Goal: Task Accomplishment & Management: Use online tool/utility

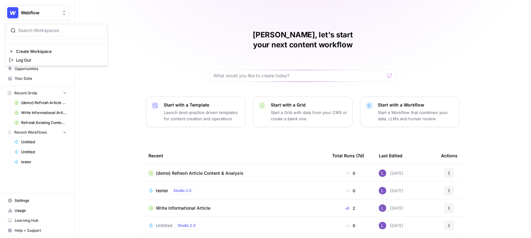
click at [36, 7] on button "Webflow" at bounding box center [37, 13] width 64 height 16
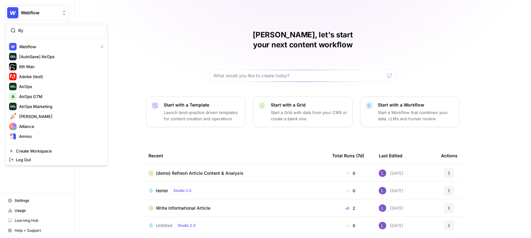
type input "lily"
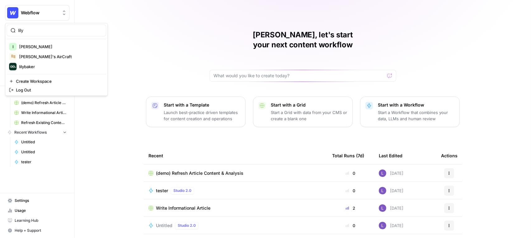
click at [38, 40] on div "lily l lily baker Lily's AirCraft lilybaker Create Workspace Log Out" at bounding box center [56, 59] width 103 height 73
click at [40, 45] on span "lily baker" at bounding box center [60, 47] width 82 height 6
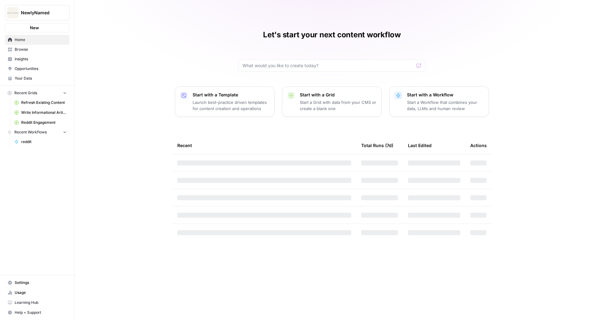
click at [39, 60] on span "Insights" at bounding box center [41, 59] width 52 height 6
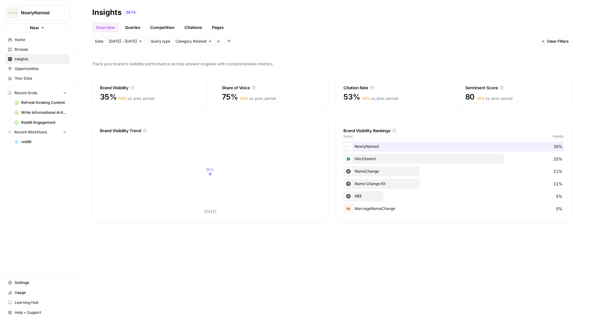
click at [44, 68] on span "Opportunities" at bounding box center [41, 69] width 52 height 6
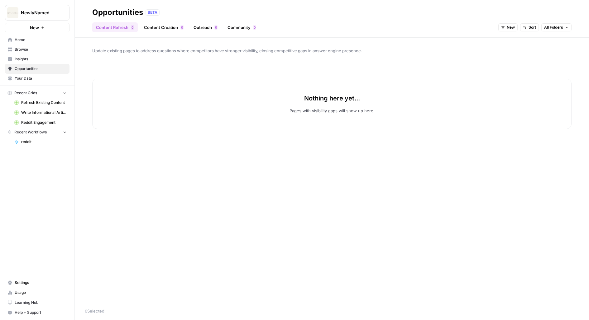
click at [505, 31] on button "New" at bounding box center [507, 27] width 19 height 8
click at [507, 41] on span "All Opportunities" at bounding box center [520, 41] width 32 height 6
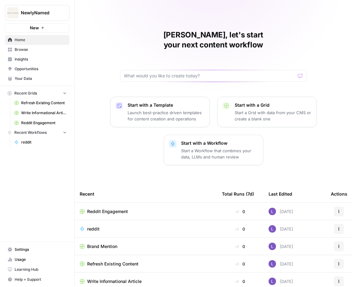
click at [28, 256] on link "Usage" at bounding box center [37, 259] width 64 height 10
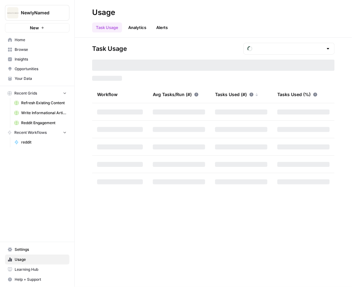
type input "October Tasks"
click at [28, 248] on span "Settings" at bounding box center [41, 249] width 52 height 6
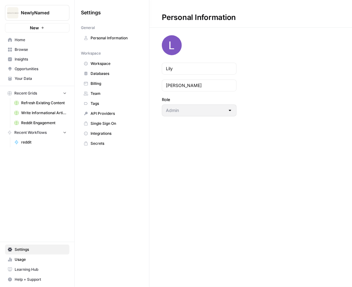
click at [121, 67] on link "Workspace" at bounding box center [112, 64] width 62 height 10
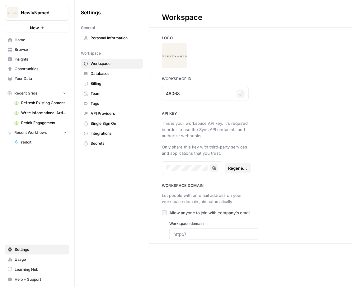
type input "https://newlynamed.com/"
click at [239, 93] on icon "button" at bounding box center [241, 94] width 4 height 4
click at [39, 65] on link "Opportunities" at bounding box center [37, 69] width 64 height 10
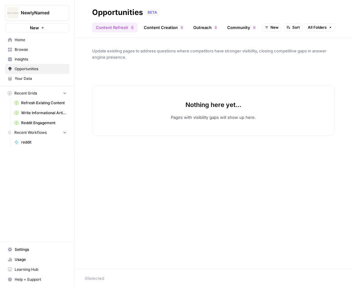
click at [167, 25] on link "Content Creation 0" at bounding box center [163, 27] width 47 height 10
click at [296, 26] on button "New" at bounding box center [303, 27] width 19 height 8
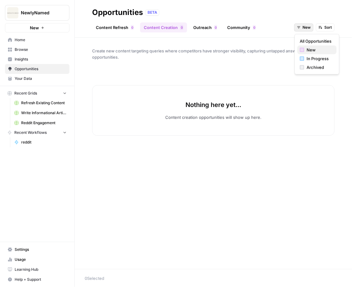
click at [313, 49] on span "New" at bounding box center [319, 50] width 25 height 6
click at [306, 26] on span "New" at bounding box center [307, 28] width 8 height 6
click at [309, 45] on button "All Opportunities" at bounding box center [316, 41] width 39 height 9
click at [155, 14] on div "BETA" at bounding box center [152, 12] width 14 height 6
click at [34, 62] on link "Insights" at bounding box center [37, 59] width 64 height 10
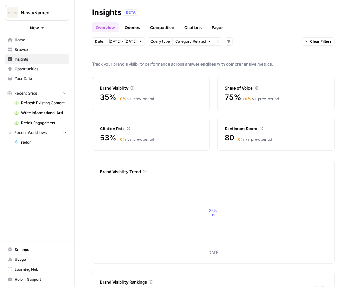
click at [37, 67] on span "Opportunities" at bounding box center [41, 69] width 52 height 6
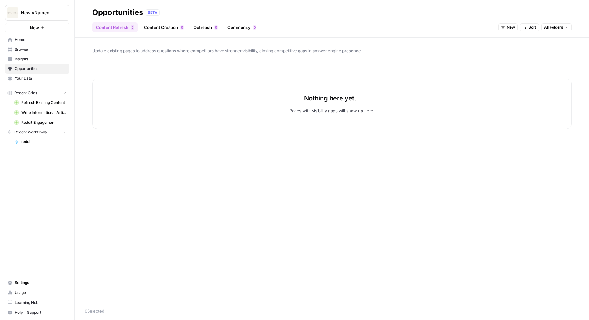
click at [45, 53] on link "Browse" at bounding box center [37, 50] width 64 height 10
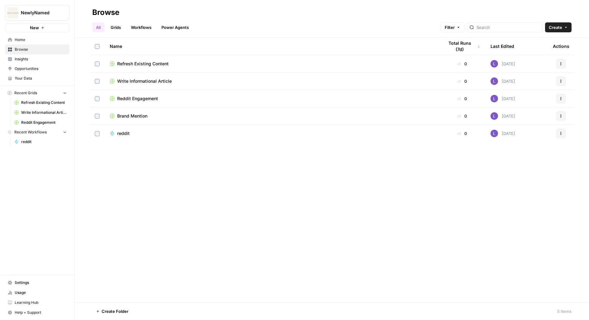
click at [32, 78] on span "Your Data" at bounding box center [41, 79] width 52 height 6
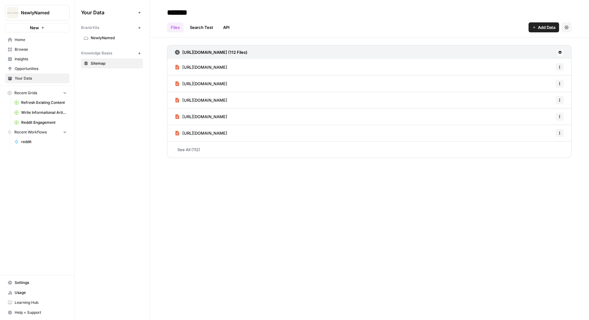
click at [30, 68] on span "Opportunities" at bounding box center [41, 69] width 52 height 6
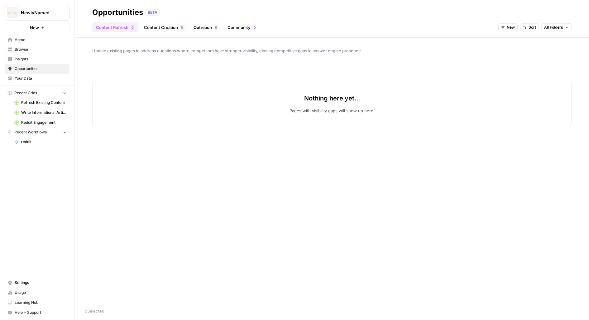
click at [162, 27] on link "Content Creation 0" at bounding box center [163, 27] width 47 height 10
click at [352, 27] on button "New" at bounding box center [540, 27] width 19 height 8
click at [352, 39] on span "All Opportunities" at bounding box center [552, 41] width 32 height 6
click at [501, 30] on span "All Opportunities" at bounding box center [500, 28] width 30 height 6
click at [505, 37] on button "All Opportunities" at bounding box center [498, 41] width 39 height 9
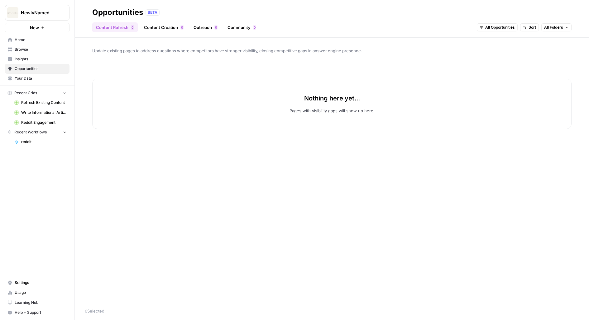
click at [22, 61] on span "Insights" at bounding box center [41, 59] width 52 height 6
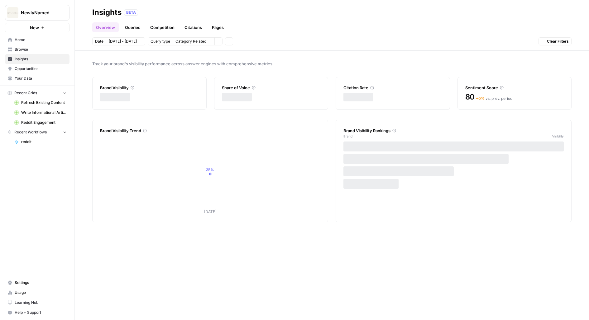
click at [31, 69] on span "Opportunities" at bounding box center [41, 69] width 52 height 6
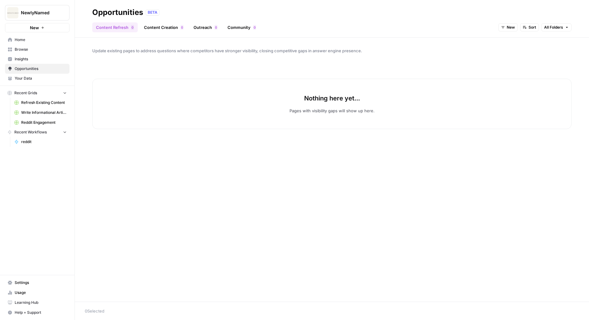
click at [118, 25] on link "Content Refresh 0" at bounding box center [114, 27] width 45 height 10
click at [510, 26] on span "New" at bounding box center [510, 28] width 8 height 6
click at [511, 47] on span "New" at bounding box center [523, 50] width 25 height 6
click at [511, 25] on span "New" at bounding box center [510, 28] width 8 height 6
click at [511, 51] on span "New" at bounding box center [523, 50] width 25 height 6
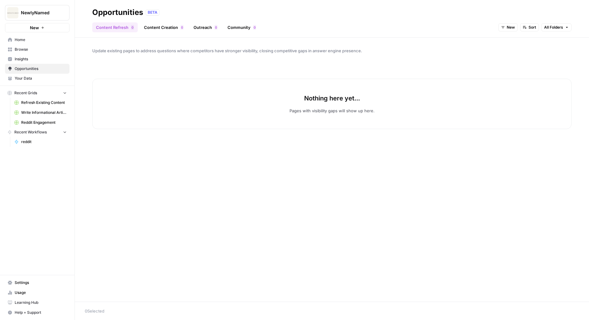
click at [507, 29] on span "New" at bounding box center [510, 28] width 8 height 6
click at [507, 66] on div "button" at bounding box center [506, 67] width 4 height 4
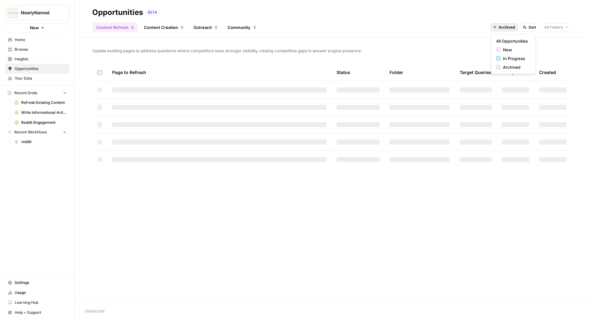
click at [508, 27] on span "Archived" at bounding box center [506, 28] width 16 height 6
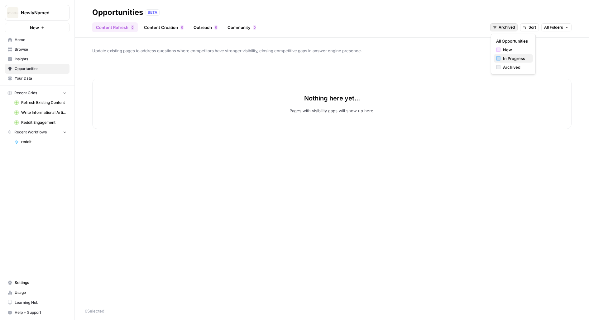
click at [510, 59] on span "In Progress" at bounding box center [515, 58] width 25 height 6
click at [509, 27] on span "In Progress" at bounding box center [504, 28] width 21 height 6
click at [509, 41] on span "All Opportunities" at bounding box center [507, 41] width 32 height 6
click at [43, 65] on link "Opportunities" at bounding box center [37, 69] width 64 height 10
click at [36, 58] on span "Insights" at bounding box center [41, 59] width 52 height 6
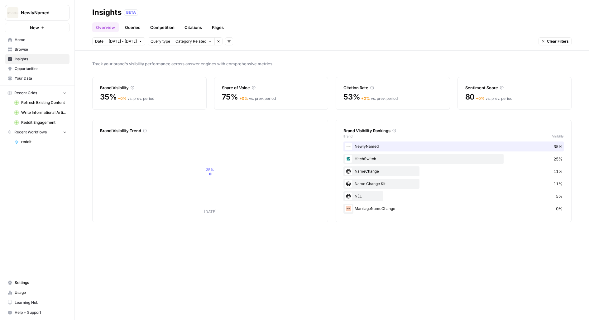
click at [34, 69] on span "Opportunities" at bounding box center [41, 69] width 52 height 6
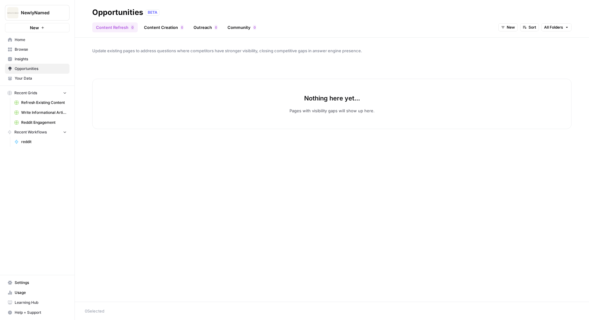
click at [176, 26] on link "Content Creation 0" at bounding box center [163, 27] width 47 height 10
click at [214, 27] on div "0" at bounding box center [215, 27] width 3 height 5
click at [263, 28] on div "Content Refresh 0 Content Creation 0 Outreach 0 Community 0 New Sort" at bounding box center [331, 24] width 479 height 15
click at [46, 10] on span "NewlyNamed" at bounding box center [40, 13] width 38 height 6
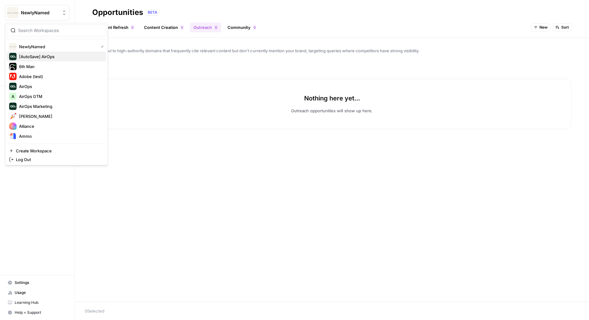
click at [47, 54] on span "[AutoSave] AirOps" at bounding box center [60, 57] width 82 height 6
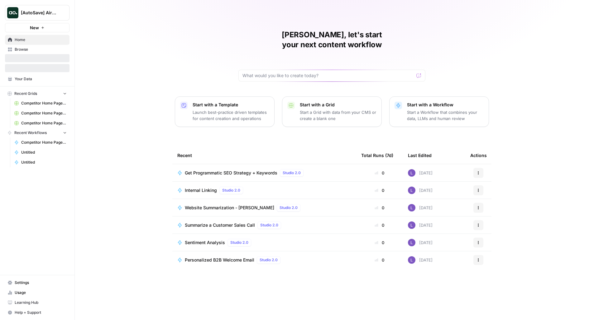
click at [37, 20] on div "[AutoSave] AirOps New" at bounding box center [37, 16] width 74 height 32
click at [46, 11] on span "[AutoSave] AirOps" at bounding box center [40, 13] width 38 height 6
type input "newl"
click at [35, 45] on span "NewlyNamed" at bounding box center [60, 47] width 82 height 6
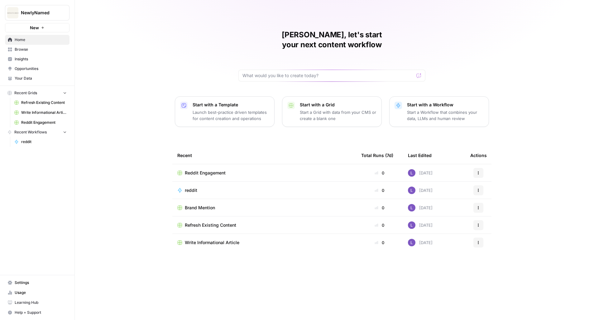
click at [38, 68] on span "Opportunities" at bounding box center [41, 69] width 52 height 6
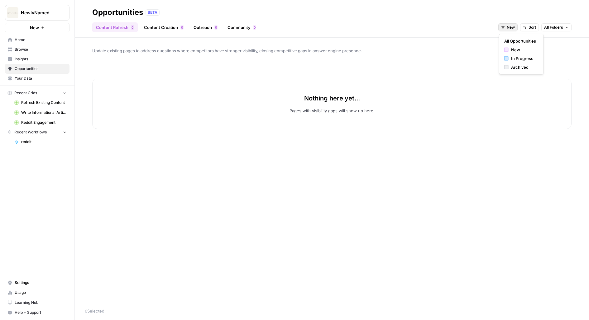
click at [500, 30] on button "New" at bounding box center [507, 27] width 19 height 8
click at [507, 39] on span "All Opportunities" at bounding box center [520, 41] width 32 height 6
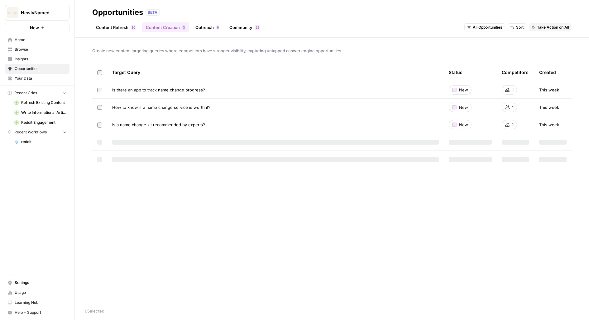
click at [115, 30] on link "Content Refresh 0 1" at bounding box center [115, 27] width 47 height 10
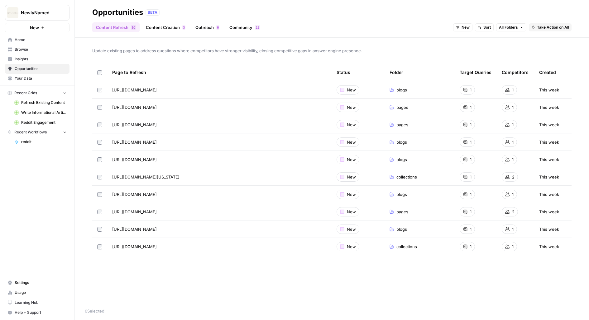
click at [161, 27] on link "Content Creation 3" at bounding box center [165, 27] width 47 height 10
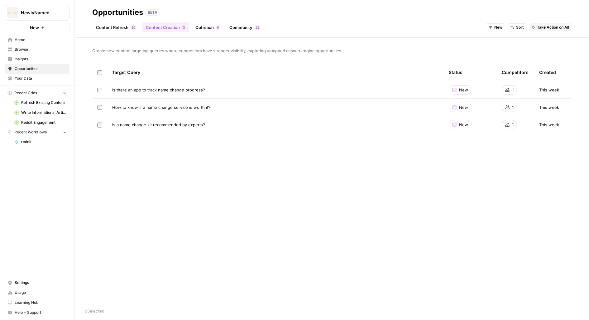
click at [124, 30] on link "Content Refresh 0 1" at bounding box center [115, 27] width 47 height 10
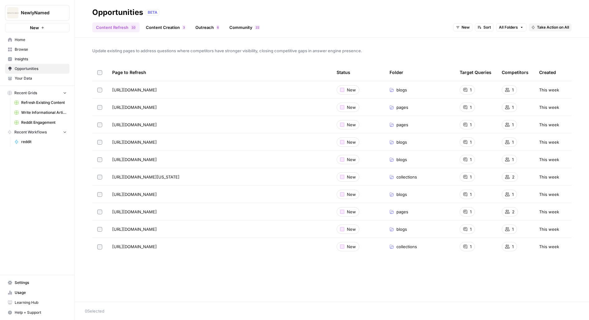
click at [553, 29] on span "Take Action on All" at bounding box center [553, 28] width 32 height 6
click at [548, 42] on span "Create New Grid" at bounding box center [558, 41] width 37 height 6
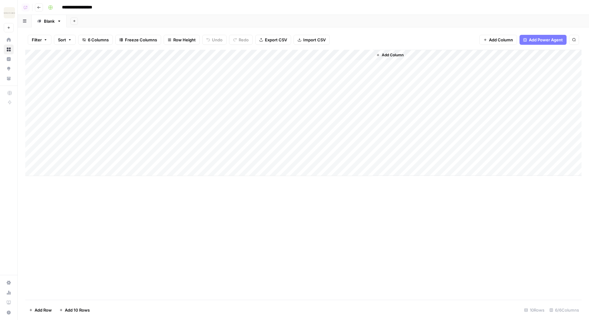
click at [232, 62] on div "Add Column" at bounding box center [303, 113] width 556 height 126
click at [232, 73] on div "Add Column" at bounding box center [303, 113] width 556 height 126
click at [232, 83] on div "Add Column" at bounding box center [303, 113] width 556 height 126
click at [239, 76] on div "Add Column" at bounding box center [303, 113] width 556 height 126
click at [233, 98] on div "Add Column" at bounding box center [303, 113] width 556 height 126
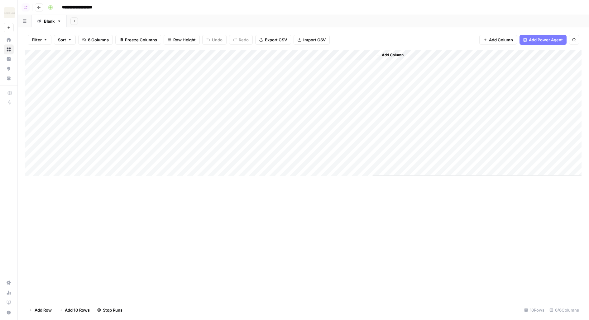
click at [39, 7] on icon "button" at bounding box center [39, 8] width 4 height 4
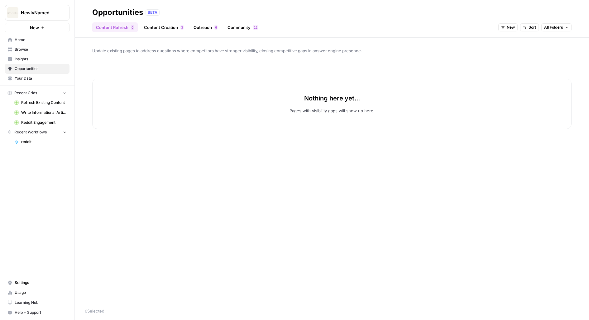
click at [147, 18] on div "Content Refresh 0 Content Creation 3 Outreach 6 Community 2 2 New Sort All Fold…" at bounding box center [331, 24] width 479 height 15
click at [161, 28] on link "Content Creation 3" at bounding box center [163, 27] width 47 height 10
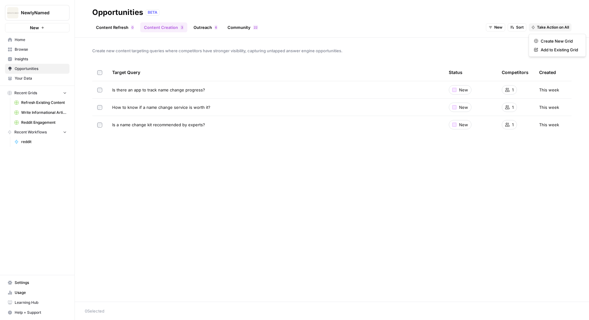
click at [542, 29] on span "Take Action on All" at bounding box center [553, 28] width 32 height 6
click at [550, 40] on span "Create New Grid" at bounding box center [558, 41] width 37 height 6
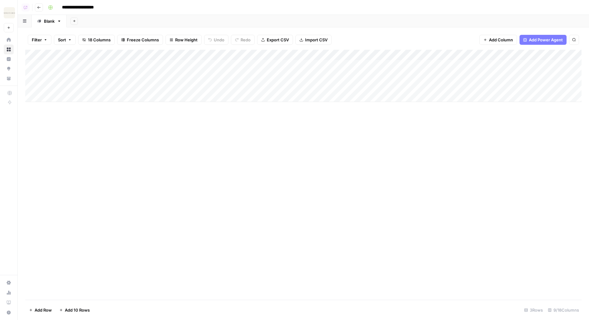
click at [243, 62] on div "Add Column" at bounding box center [303, 76] width 556 height 52
click at [243, 78] on div "Add Column" at bounding box center [303, 76] width 556 height 52
click at [244, 88] on div "Add Column" at bounding box center [303, 76] width 556 height 52
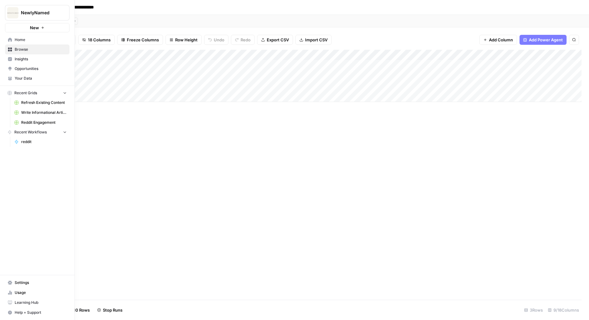
click at [25, 288] on link "Settings" at bounding box center [37, 283] width 64 height 10
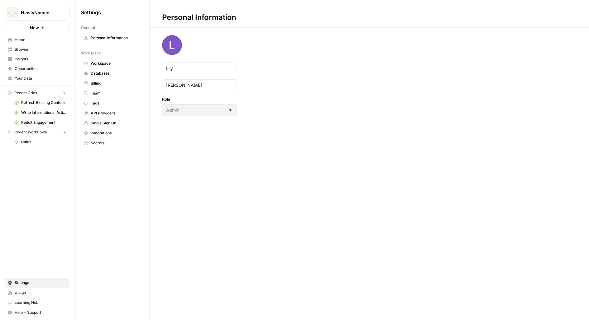
click at [99, 74] on span "Databases" at bounding box center [116, 74] width 50 height 6
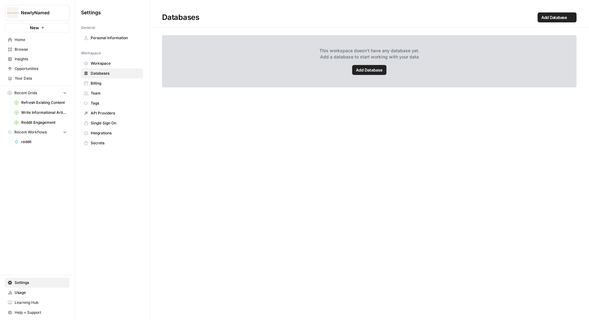
click at [102, 85] on span "Billing" at bounding box center [116, 84] width 50 height 6
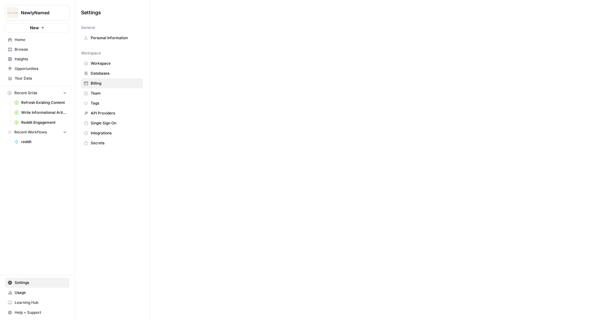
click at [102, 101] on span "Tags" at bounding box center [116, 104] width 50 height 6
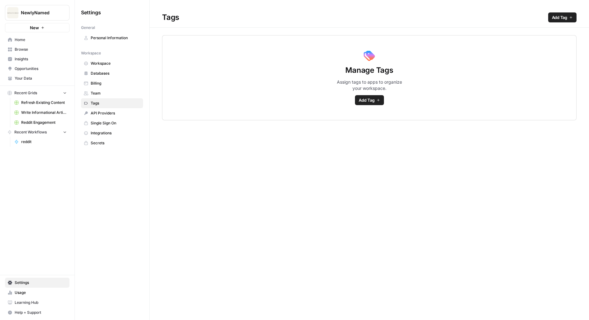
click at [102, 88] on link "Team" at bounding box center [112, 93] width 62 height 10
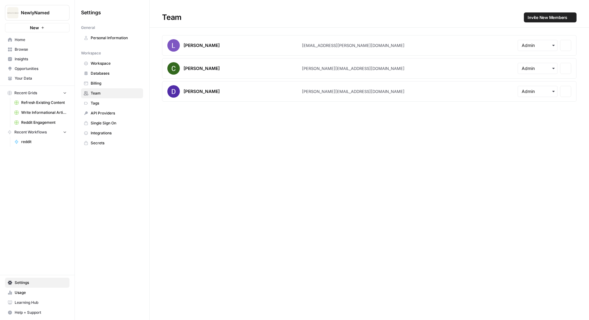
click at [105, 83] on span "Billing" at bounding box center [116, 84] width 50 height 6
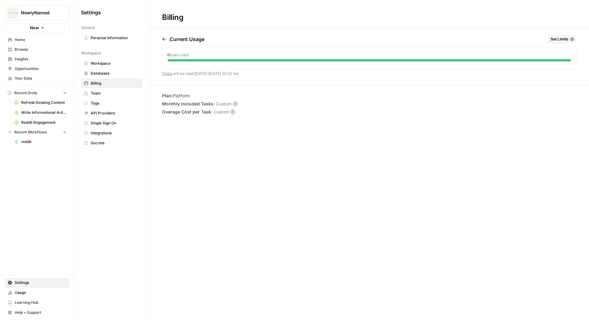
click at [34, 45] on link "Browse" at bounding box center [37, 50] width 64 height 10
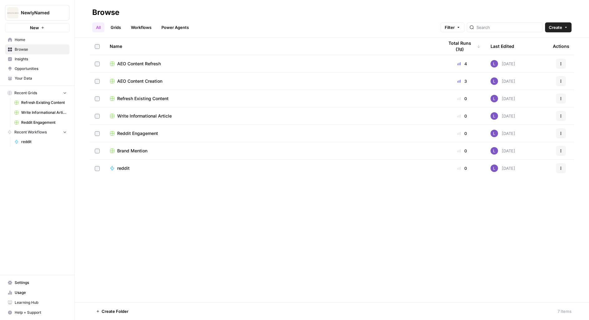
click at [39, 73] on link "Opportunities" at bounding box center [37, 69] width 64 height 10
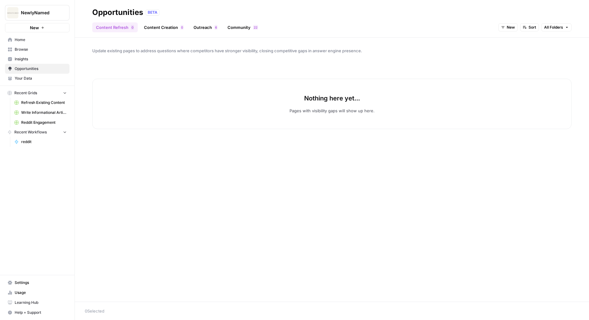
click at [212, 26] on link "Outreach 6" at bounding box center [205, 27] width 31 height 10
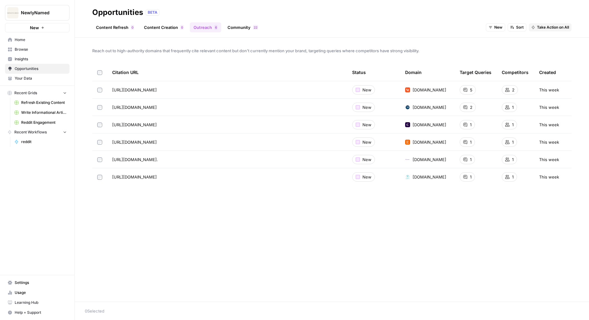
click at [562, 33] on header "Opportunities BETA Content Refresh 0 Content Creation 0 Outreach 6 Community 2 …" at bounding box center [332, 19] width 514 height 38
click at [562, 30] on span "Take Action on All" at bounding box center [553, 28] width 32 height 6
click at [562, 37] on button "Create New Grid" at bounding box center [557, 41] width 52 height 9
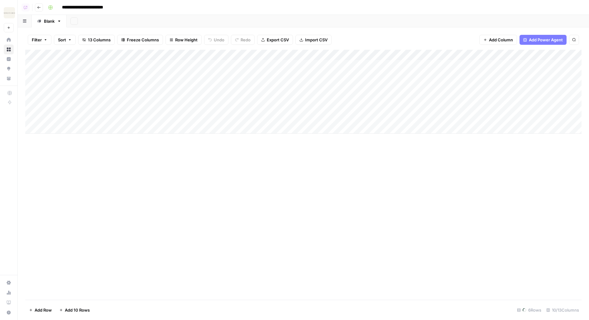
click at [234, 65] on div "Add Column" at bounding box center [303, 92] width 556 height 84
click at [234, 78] on div "Add Column" at bounding box center [303, 92] width 556 height 84
click at [234, 86] on div "Add Column" at bounding box center [303, 92] width 556 height 84
click at [234, 99] on div "Add Column" at bounding box center [303, 92] width 556 height 84
click at [41, 7] on button "Go back" at bounding box center [39, 7] width 8 height 8
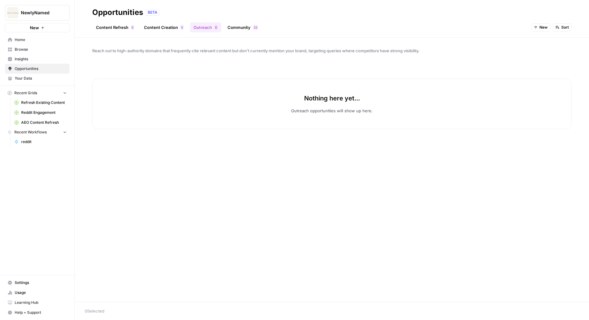
click at [248, 20] on div "Content Refresh 0 Content Creation 0 Outreach 0 Community 2 2 New Sort" at bounding box center [331, 24] width 479 height 15
click at [247, 30] on link "Community 2 2" at bounding box center [243, 27] width 38 height 10
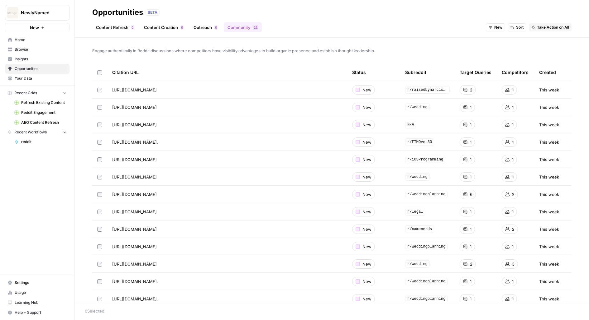
click at [557, 31] on div "New Sort Take Action on All" at bounding box center [529, 27] width 86 height 10
click at [559, 28] on span "Take Action on All" at bounding box center [553, 28] width 32 height 6
click at [555, 37] on button "Create New Grid" at bounding box center [557, 41] width 52 height 9
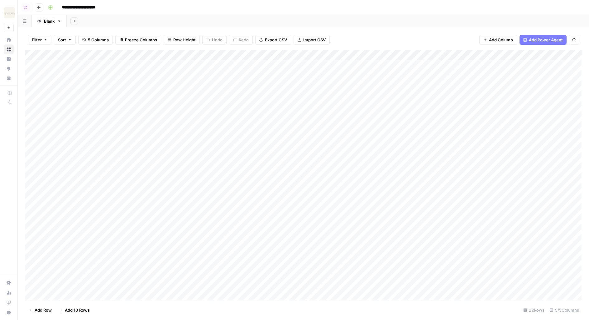
click at [17, 41] on nav "Home Browse Insights Opportunities Your Data" at bounding box center [8, 58] width 17 height 53
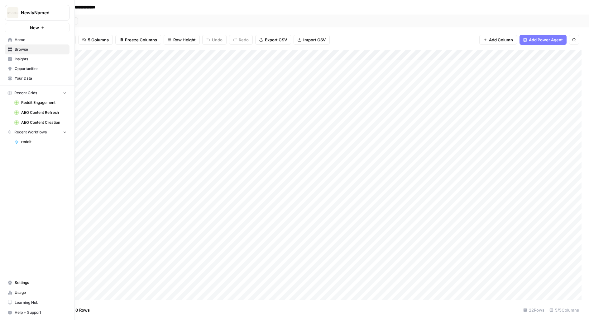
click at [9, 50] on icon at bounding box center [10, 50] width 4 height 4
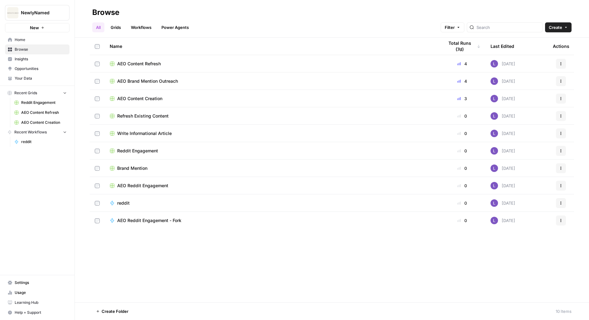
click at [37, 68] on span "Opportunities" at bounding box center [41, 69] width 52 height 6
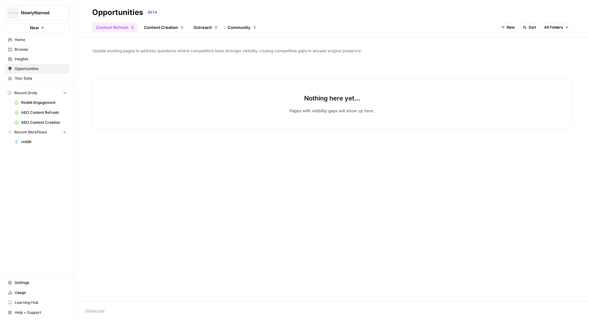
click at [154, 30] on link "Content Creation 0" at bounding box center [163, 27] width 47 height 10
click at [120, 29] on link "Content Refresh 0" at bounding box center [114, 27] width 45 height 10
click at [31, 46] on link "Browse" at bounding box center [37, 50] width 64 height 10
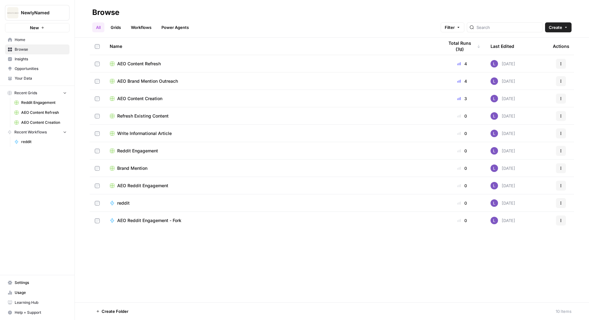
click at [103, 116] on td at bounding box center [97, 115] width 15 height 17
click at [103, 131] on td at bounding box center [97, 133] width 15 height 17
click at [101, 116] on td at bounding box center [97, 115] width 15 height 17
click at [96, 144] on td at bounding box center [97, 150] width 15 height 17
click at [99, 153] on label at bounding box center [97, 151] width 5 height 6
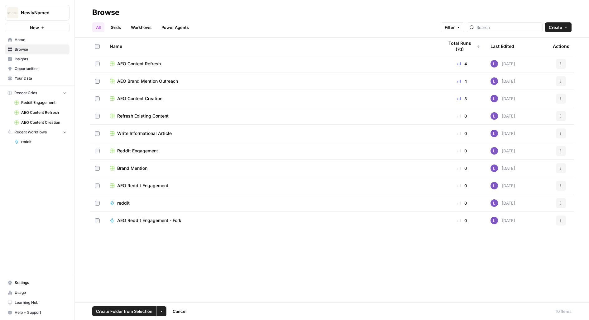
click at [101, 172] on td at bounding box center [97, 168] width 15 height 17
click at [145, 310] on span "Create Folder from Selection" at bounding box center [124, 312] width 56 height 6
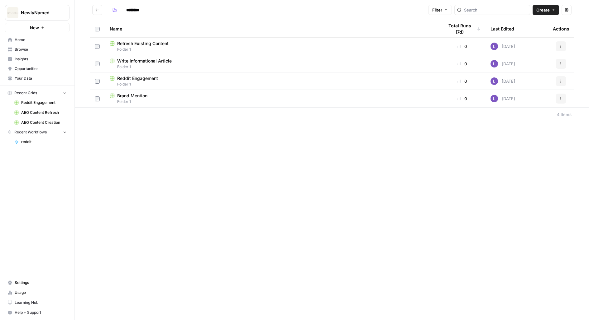
click at [136, 11] on input "********" at bounding box center [140, 10] width 35 height 10
type input "********"
click at [98, 11] on icon "Go back" at bounding box center [97, 10] width 4 height 4
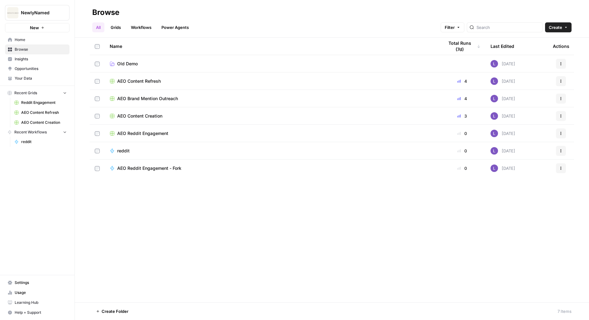
click at [93, 153] on td at bounding box center [97, 150] width 15 height 17
click at [159, 313] on icon "button" at bounding box center [161, 312] width 4 height 4
click at [169, 290] on span "Move to" at bounding box center [176, 289] width 16 height 6
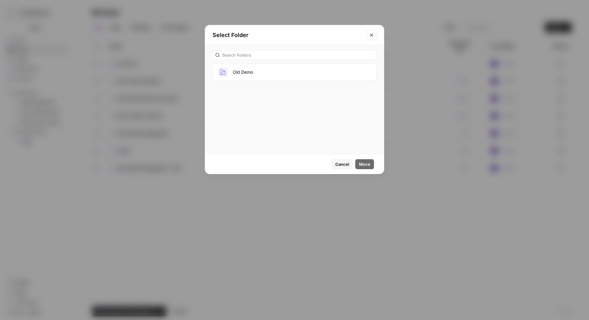
click at [282, 69] on button "Old Demo" at bounding box center [294, 72] width 164 height 17
click at [363, 165] on span "Move" at bounding box center [364, 164] width 11 height 6
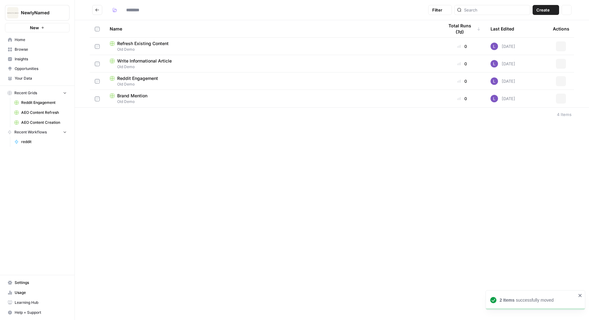
type input "********"
click at [135, 42] on span "Refresh Existing Content" at bounding box center [142, 43] width 51 height 6
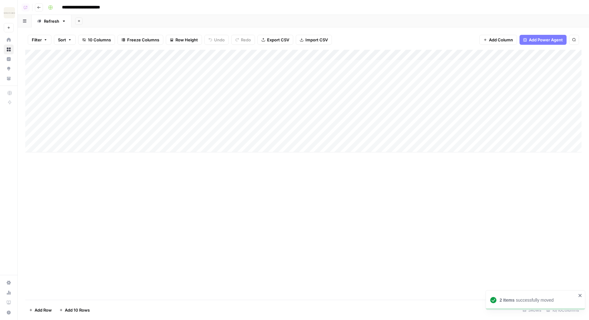
click at [37, 3] on header "**********" at bounding box center [303, 7] width 571 height 15
click at [39, 8] on icon "button" at bounding box center [39, 8] width 4 height 4
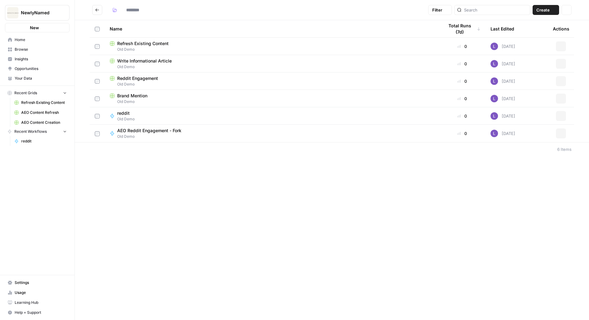
type input "********"
click at [98, 9] on icon "Go back" at bounding box center [97, 10] width 4 height 4
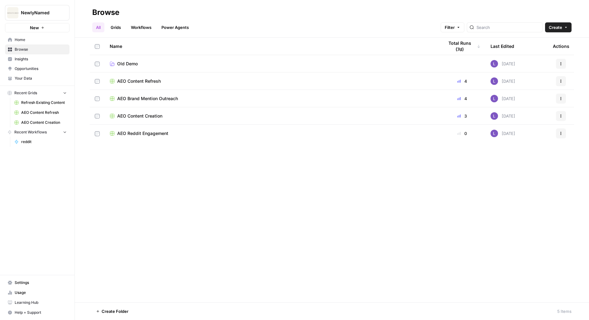
click at [131, 80] on span "AEO Content Refresh" at bounding box center [139, 81] width 44 height 6
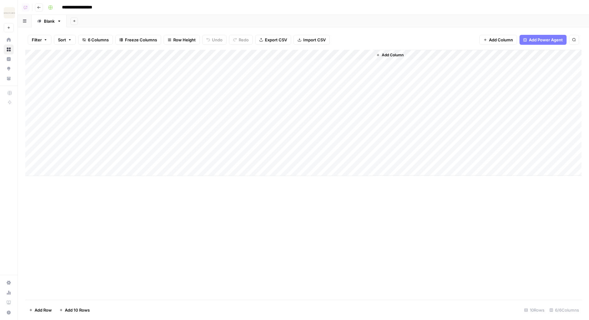
click at [43, 7] on header "**********" at bounding box center [303, 7] width 571 height 15
click at [37, 11] on button "Go back" at bounding box center [39, 7] width 8 height 8
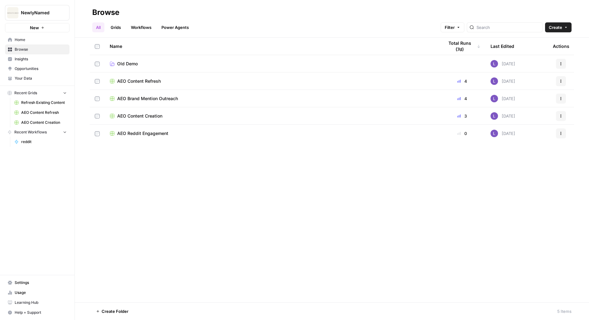
click at [153, 117] on span "AEO Content Creation" at bounding box center [139, 116] width 45 height 6
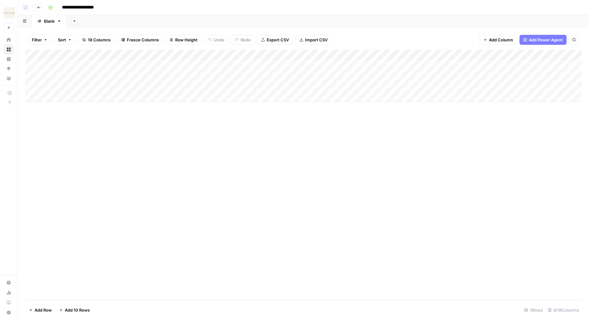
click at [378, 86] on div "Add Column" at bounding box center [303, 76] width 556 height 52
click at [40, 6] on icon "button" at bounding box center [39, 8] width 4 height 4
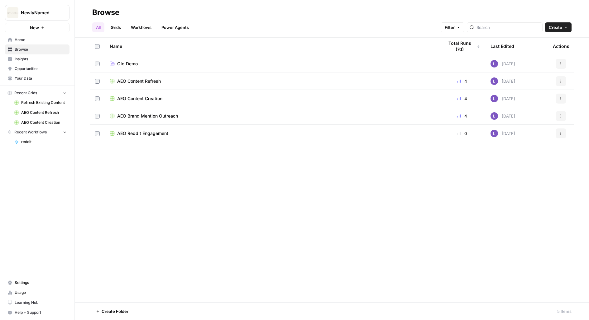
click at [153, 118] on span "AEO Brand Mention Outreach" at bounding box center [147, 116] width 61 height 6
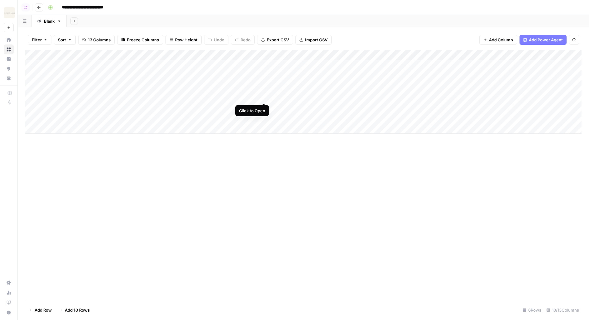
click at [263, 96] on div "Add Column" at bounding box center [303, 92] width 556 height 84
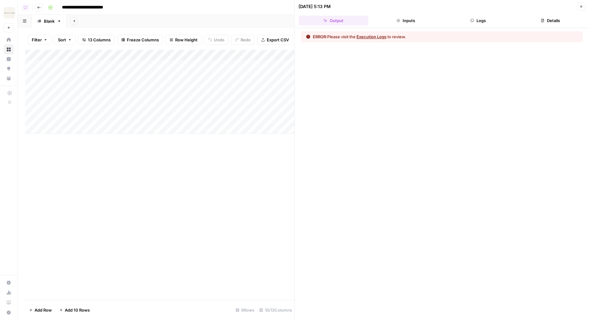
click at [538, 18] on button "Details" at bounding box center [550, 21] width 70 height 10
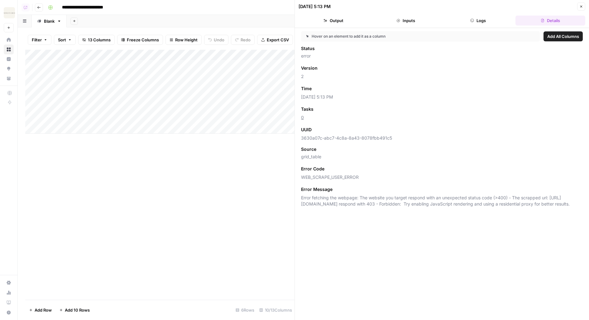
click at [482, 17] on button "Logs" at bounding box center [478, 21] width 70 height 10
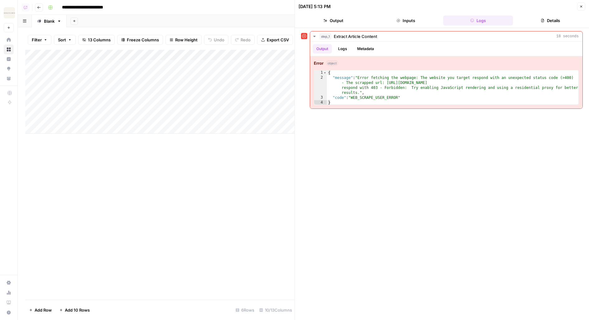
click at [580, 5] on icon "button" at bounding box center [581, 7] width 4 height 4
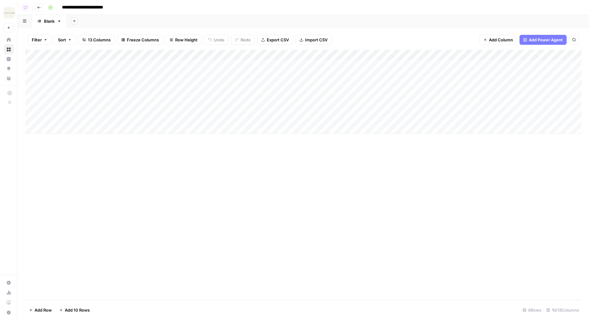
click at [33, 97] on div "Add Column" at bounding box center [303, 92] width 556 height 84
click at [42, 305] on footer "Delete 1 Row Unselect 6 Rows 10/13 Columns" at bounding box center [303, 310] width 556 height 20
click at [44, 317] on footer "Delete 1 Row Unselect 6 Rows 10/13 Columns" at bounding box center [303, 310] width 556 height 20
click at [43, 314] on button "Delete 1 Row" at bounding box center [41, 311] width 32 height 10
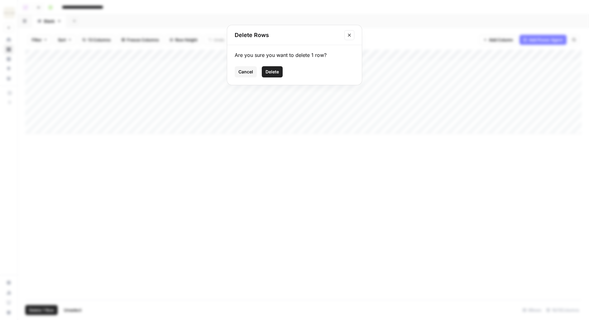
click at [275, 73] on span "Delete" at bounding box center [271, 72] width 13 height 6
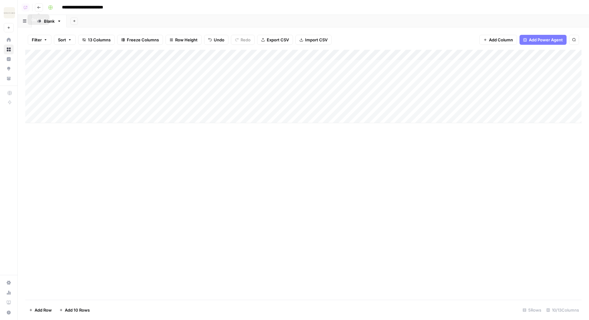
click at [39, 9] on button "Go back" at bounding box center [39, 7] width 8 height 8
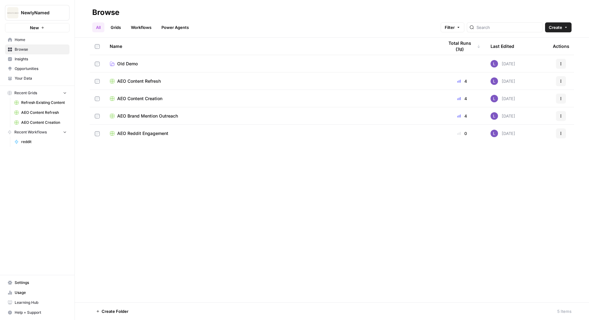
click at [130, 101] on span "AEO Content Creation" at bounding box center [139, 99] width 45 height 6
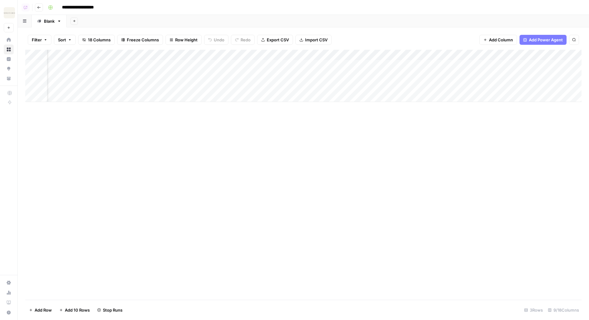
scroll to position [0, 61]
click at [313, 67] on div "Add Column" at bounding box center [303, 76] width 556 height 52
click at [314, 73] on div "Add Column" at bounding box center [303, 76] width 556 height 52
click at [313, 64] on div "Add Column" at bounding box center [303, 76] width 556 height 52
click at [41, 12] on header "**********" at bounding box center [303, 7] width 571 height 15
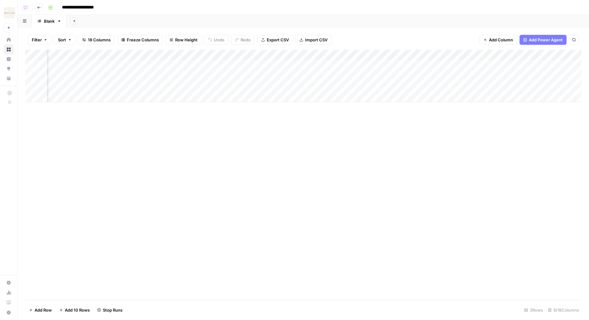
click at [41, 7] on button "Go back" at bounding box center [39, 7] width 8 height 8
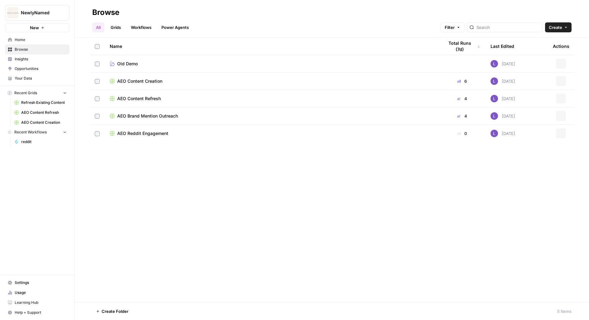
click at [145, 96] on span "AEO Content Refresh" at bounding box center [139, 99] width 44 height 6
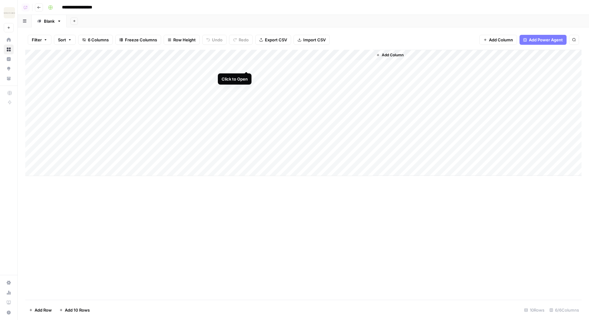
click at [247, 66] on div "Add Column" at bounding box center [303, 113] width 556 height 126
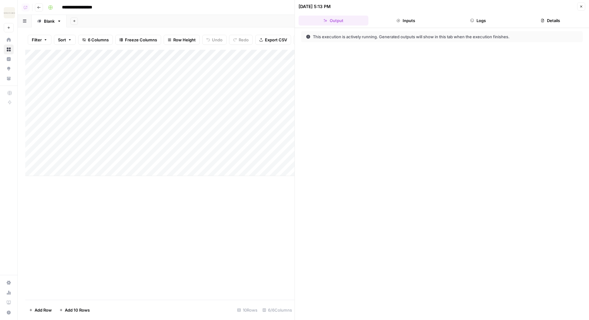
click at [549, 23] on button "Details" at bounding box center [550, 21] width 70 height 10
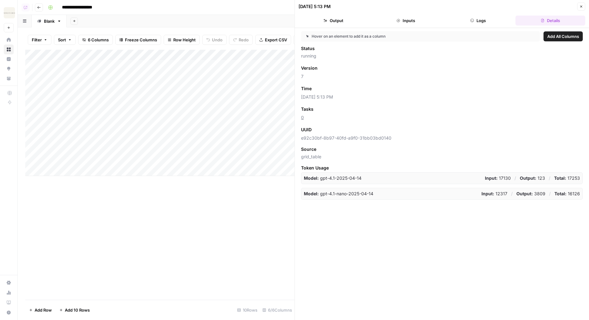
click at [579, 7] on icon "button" at bounding box center [581, 7] width 4 height 4
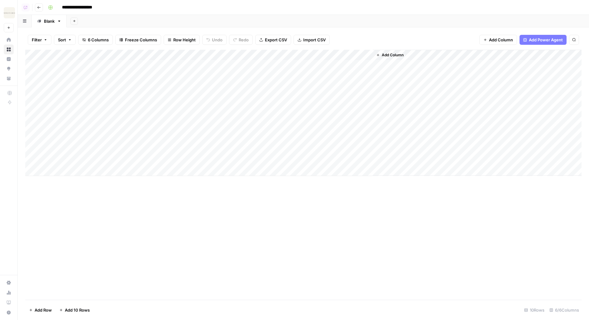
click at [40, 9] on button "Go back" at bounding box center [39, 7] width 8 height 8
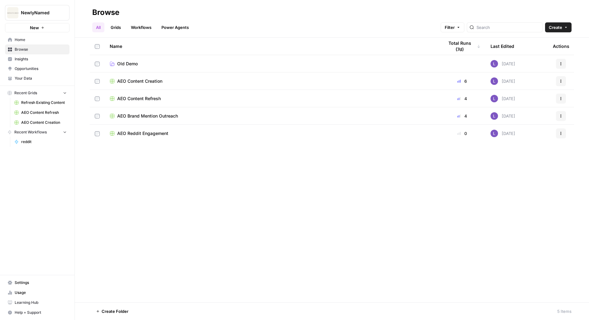
click at [148, 119] on td "AEO Brand Mention Outreach" at bounding box center [272, 115] width 334 height 17
click at [145, 99] on span "AEO Content Refresh" at bounding box center [139, 99] width 44 height 6
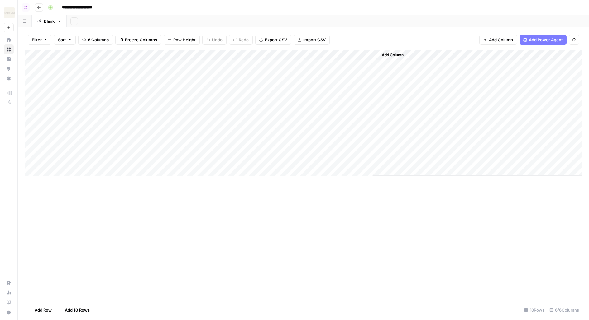
click at [40, 8] on icon "button" at bounding box center [39, 8] width 4 height 4
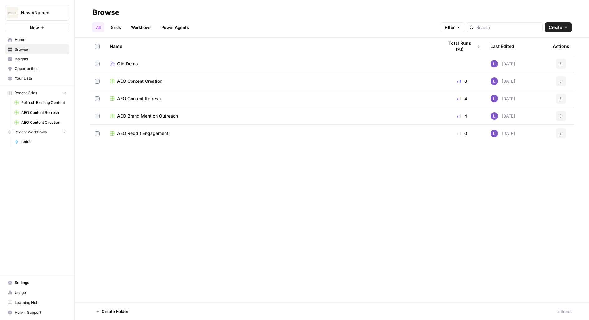
click at [138, 79] on span "AEO Content Creation" at bounding box center [139, 81] width 45 height 6
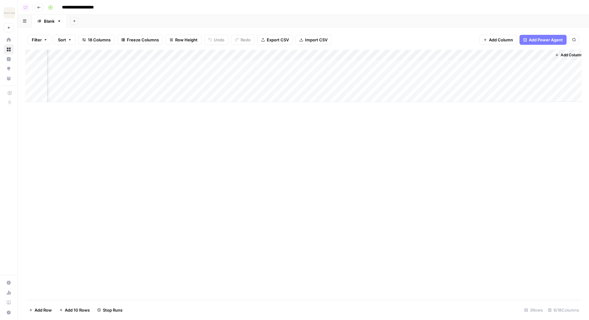
scroll to position [0, 170]
click at [305, 86] on div "Add Column" at bounding box center [303, 76] width 556 height 52
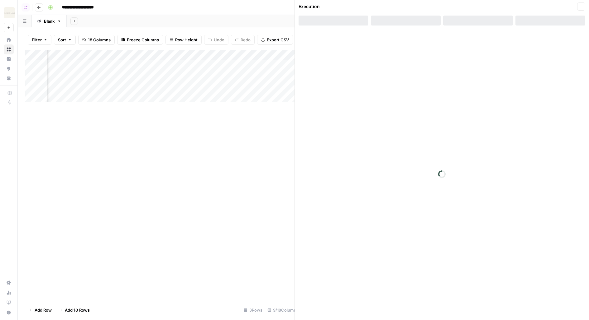
click at [282, 74] on div "Add Column" at bounding box center [163, 76] width 276 height 52
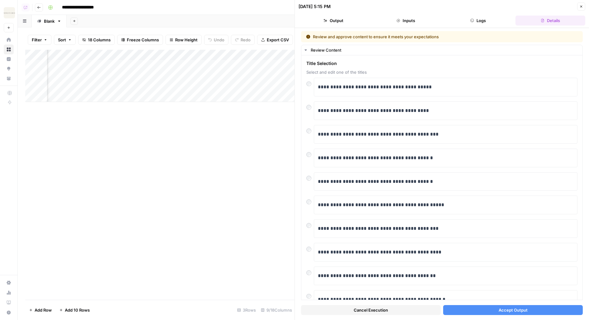
click at [282, 74] on div "Add Column" at bounding box center [159, 76] width 269 height 52
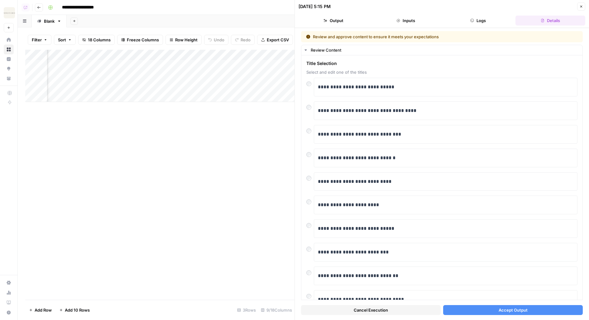
click at [504, 306] on button "Accept Output" at bounding box center [513, 311] width 140 height 10
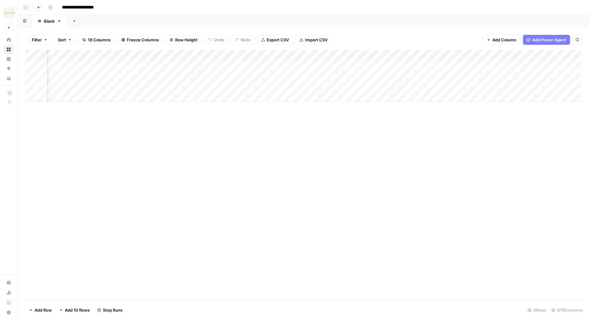
click at [285, 66] on div "Add Column" at bounding box center [304, 76] width 559 height 52
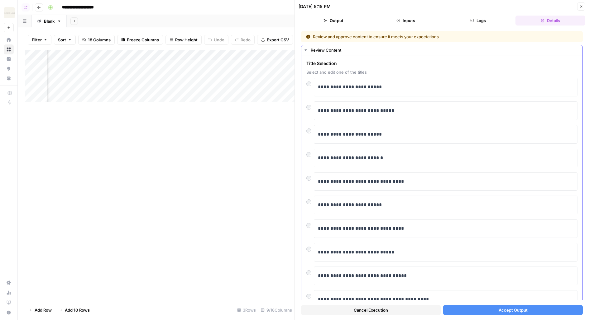
click at [305, 129] on div "**********" at bounding box center [441, 184] width 281 height 259
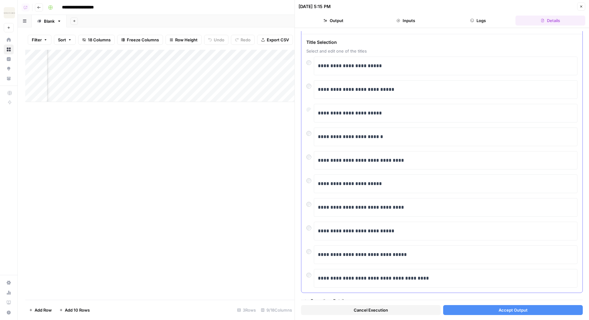
scroll to position [22, 0]
click at [306, 227] on div at bounding box center [309, 225] width 7 height 9
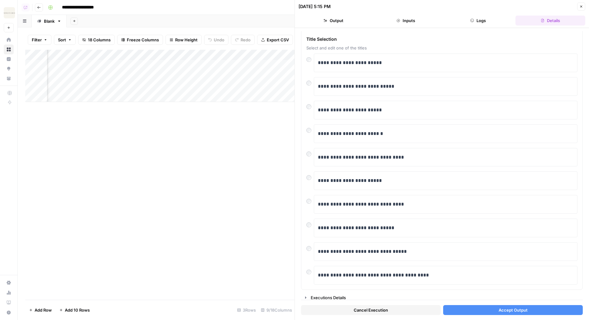
click at [479, 313] on button "Accept Output" at bounding box center [513, 311] width 140 height 10
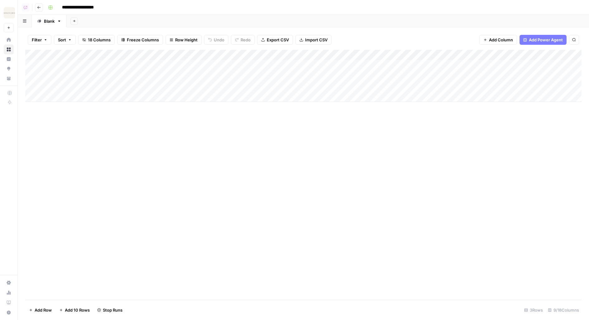
click at [369, 89] on div "Add Column" at bounding box center [303, 76] width 556 height 52
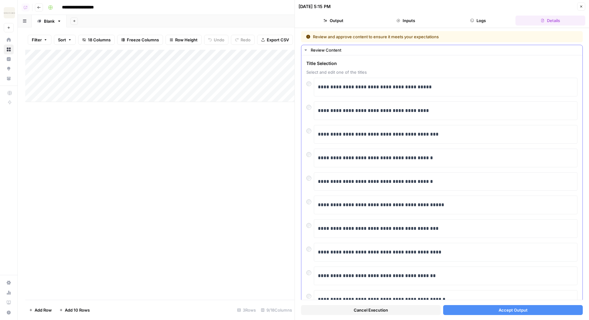
click at [309, 88] on div "**********" at bounding box center [441, 87] width 271 height 19
click at [488, 309] on button "Accept Output" at bounding box center [513, 311] width 140 height 10
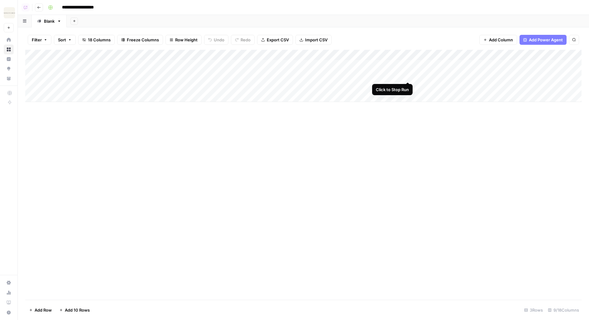
click at [406, 76] on div "Add Column" at bounding box center [303, 76] width 556 height 52
drag, startPoint x: 27, startPoint y: 75, endPoint x: 26, endPoint y: 85, distance: 10.6
click at [26, 85] on div "Add Column" at bounding box center [303, 76] width 556 height 52
click at [30, 3] on header "**********" at bounding box center [303, 7] width 571 height 15
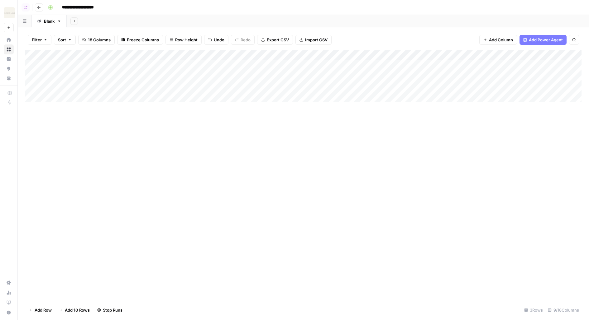
click at [39, 3] on button "Go back" at bounding box center [39, 7] width 8 height 8
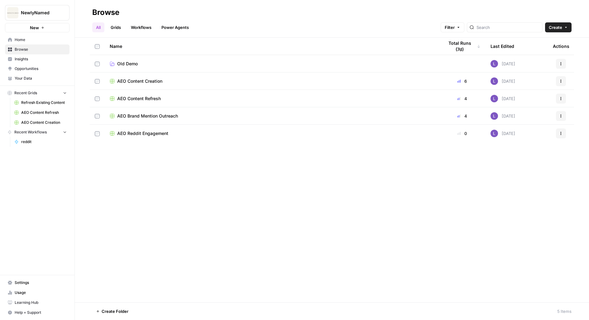
click at [150, 117] on span "AEO Brand Mention Outreach" at bounding box center [147, 116] width 61 height 6
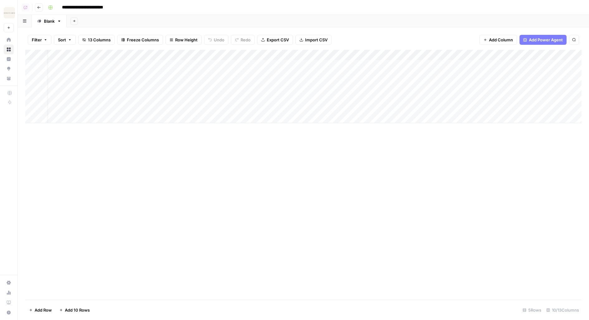
scroll to position [0, 10]
click at [217, 97] on div "Add Column" at bounding box center [303, 86] width 556 height 73
click at [217, 106] on div "Add Column" at bounding box center [303, 86] width 556 height 73
drag, startPoint x: 26, startPoint y: 85, endPoint x: 25, endPoint y: 61, distance: 23.7
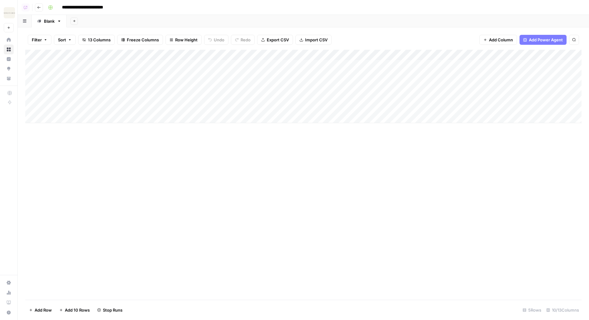
click at [25, 61] on div "Add Column" at bounding box center [303, 86] width 556 height 73
click at [237, 98] on div "Add Column" at bounding box center [303, 86] width 556 height 73
click at [39, 7] on icon "button" at bounding box center [39, 8] width 4 height 4
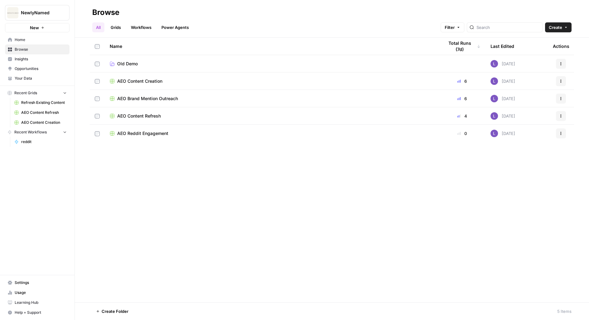
click at [140, 135] on span "AEO Reddit Engagement" at bounding box center [142, 133] width 51 height 6
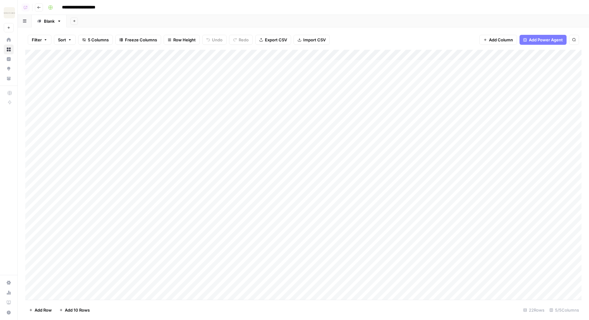
click at [36, 11] on header "**********" at bounding box center [303, 7] width 571 height 15
click at [37, 8] on icon "button" at bounding box center [39, 8] width 4 height 4
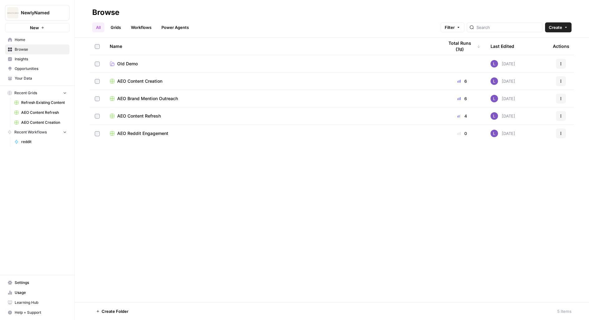
click at [135, 84] on span "AEO Content Creation" at bounding box center [139, 81] width 45 height 6
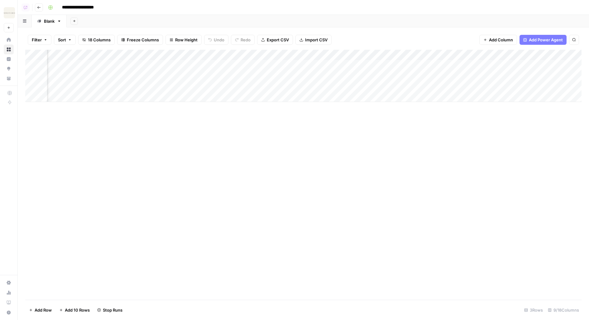
scroll to position [0, 174]
click at [527, 39] on icon "button" at bounding box center [525, 40] width 4 height 4
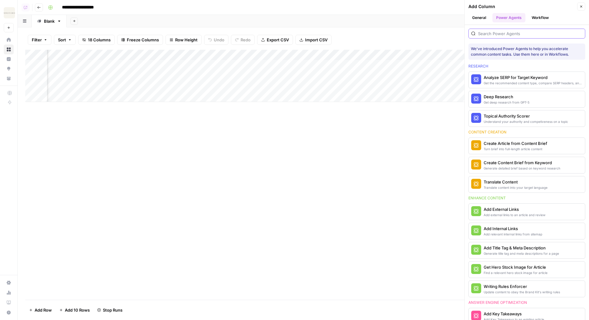
click at [522, 31] on input "search" at bounding box center [530, 34] width 104 height 6
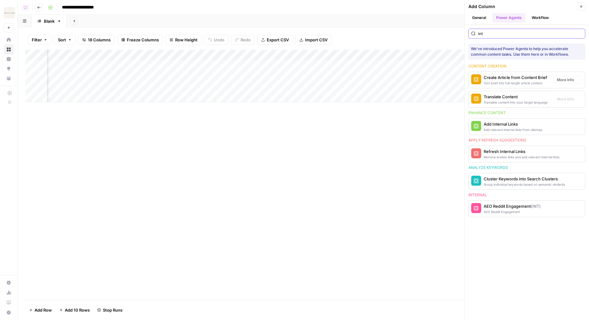
type input "int"
click at [498, 127] on div "Add relevant internal links from sitemap" at bounding box center [512, 129] width 59 height 5
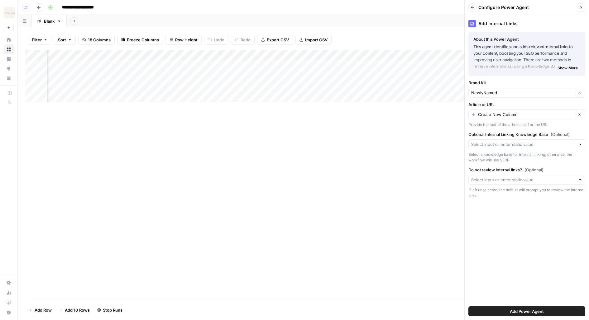
click at [522, 147] on div at bounding box center [526, 145] width 117 height 10
click at [505, 160] on span "Sitemap" at bounding box center [525, 158] width 104 height 6
type input "Sitemap"
click at [509, 119] on div "Create New Column Clear" at bounding box center [526, 115] width 117 height 10
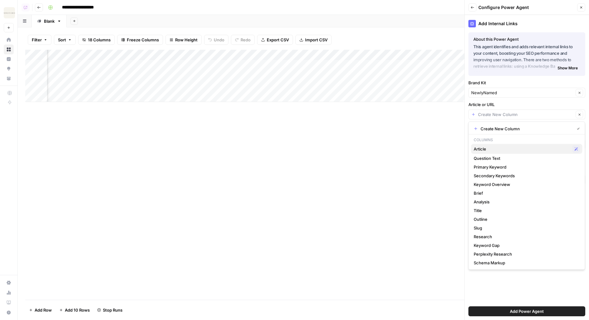
click at [501, 150] on span "Article" at bounding box center [521, 149] width 96 height 6
type input "Article"
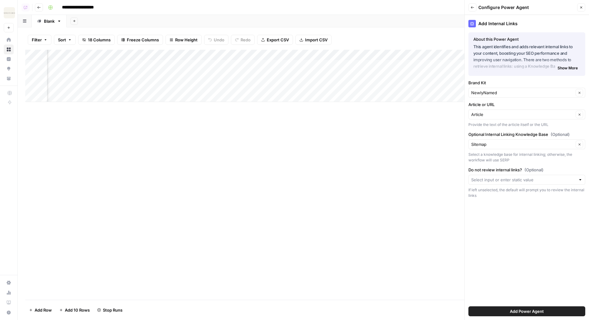
click at [529, 312] on span "Add Power Agent" at bounding box center [526, 312] width 34 height 6
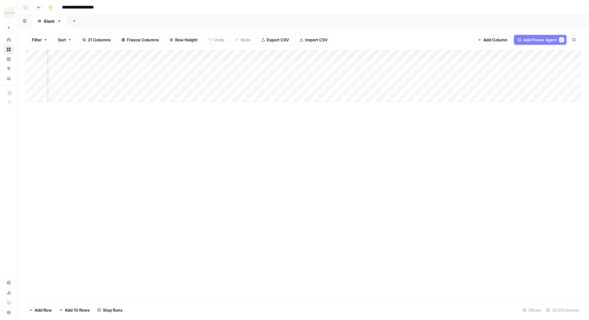
scroll to position [0, 35]
click at [39, 7] on icon "button" at bounding box center [39, 8] width 4 height 4
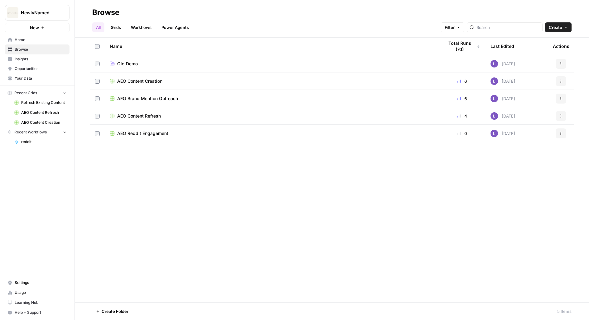
click at [153, 117] on span "AEO Content Refresh" at bounding box center [139, 116] width 44 height 6
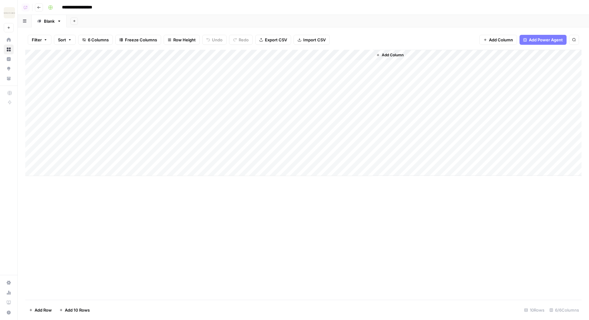
click at [304, 76] on div "Add Column" at bounding box center [303, 113] width 556 height 126
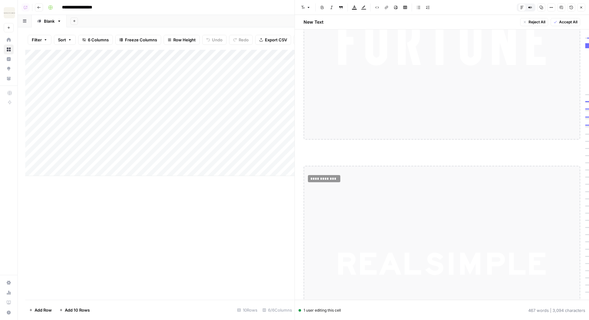
scroll to position [4027, 0]
click at [581, 10] on button "Close" at bounding box center [581, 7] width 8 height 8
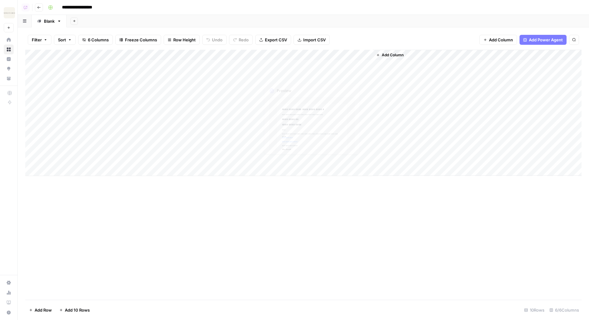
click at [301, 65] on div "Add Column" at bounding box center [303, 113] width 556 height 126
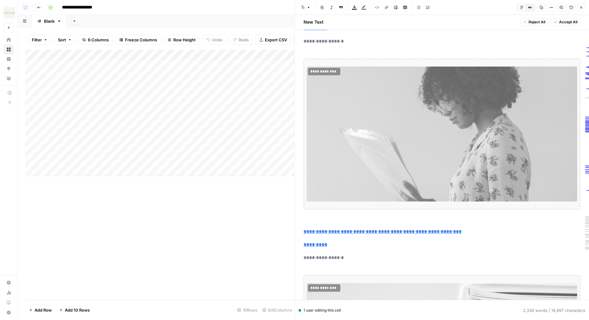
scroll to position [3305, 0]
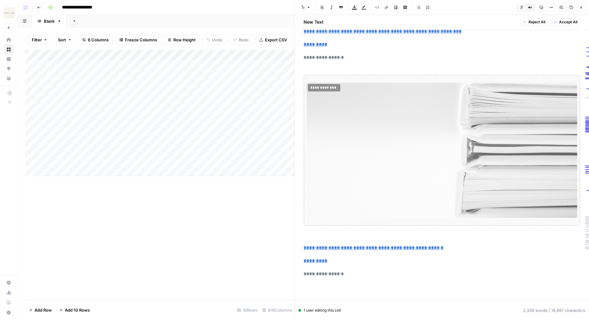
click at [580, 6] on icon "button" at bounding box center [581, 8] width 4 height 4
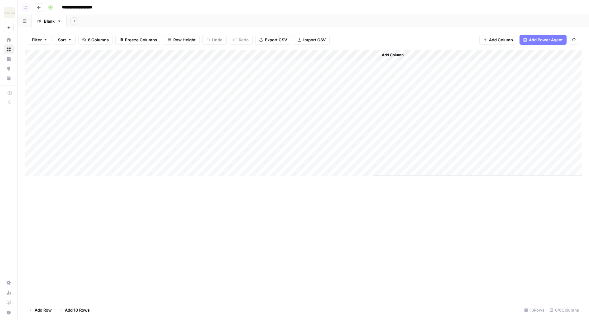
click at [232, 107] on div "Add Column" at bounding box center [303, 113] width 556 height 126
click at [44, 10] on header "**********" at bounding box center [303, 7] width 571 height 15
click at [41, 9] on button "Go back" at bounding box center [39, 7] width 8 height 8
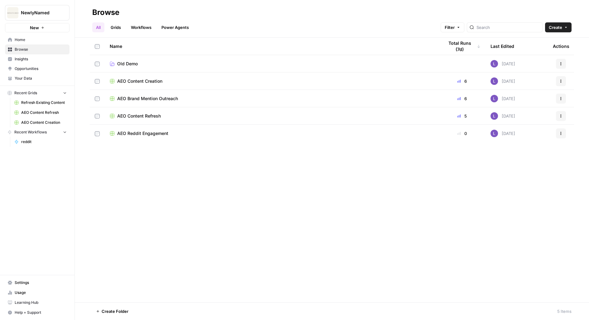
click at [138, 78] on span "AEO Content Creation" at bounding box center [139, 81] width 45 height 6
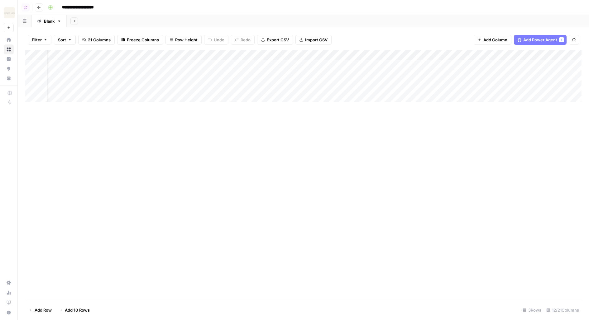
scroll to position [0, 23]
click at [365, 81] on div "Add Column" at bounding box center [303, 76] width 556 height 52
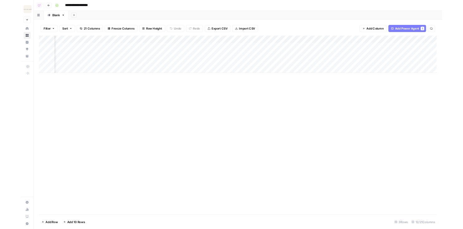
scroll to position [0, 77]
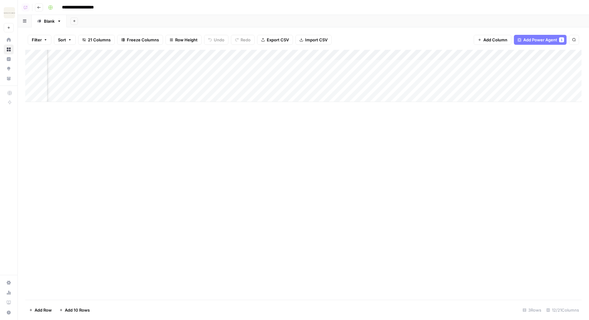
click at [324, 55] on div "Add Column" at bounding box center [303, 76] width 556 height 52
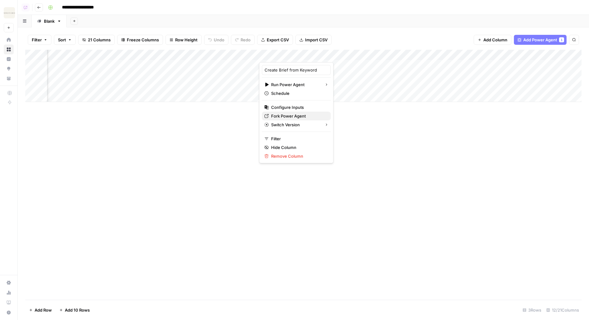
click at [275, 114] on span "Fork Power Agent" at bounding box center [298, 116] width 54 height 6
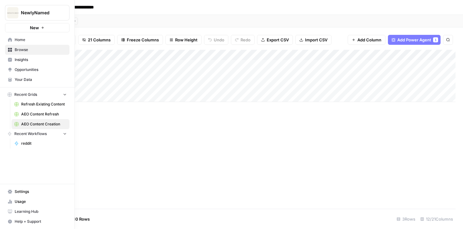
click at [26, 68] on span "Opportunities" at bounding box center [41, 70] width 52 height 6
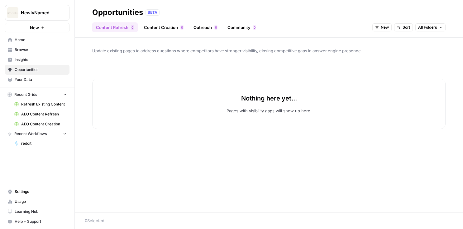
click at [386, 28] on span "New" at bounding box center [385, 28] width 8 height 6
click at [393, 40] on span "All Opportunities" at bounding box center [393, 41] width 32 height 6
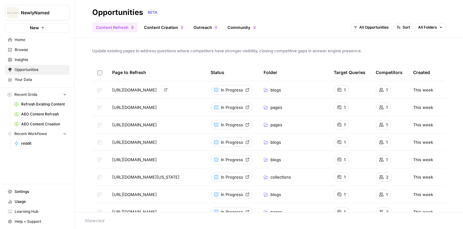
drag, startPoint x: 111, startPoint y: 90, endPoint x: 204, endPoint y: 92, distance: 92.5
click at [204, 92] on td "https://newlynamed.com/blogs/guides/how-much-does-a-name-change-cost?srsltid=Af…" at bounding box center [156, 89] width 98 height 17
click at [42, 50] on span "Browse" at bounding box center [41, 50] width 52 height 6
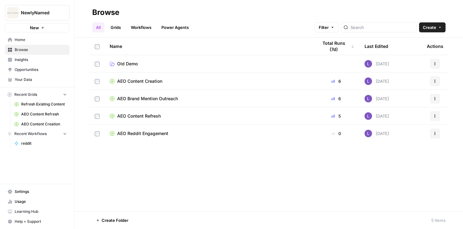
click at [145, 116] on span "AEO Content Refresh" at bounding box center [139, 116] width 44 height 6
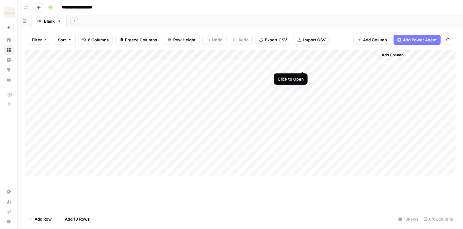
click at [302, 65] on div "Add Column" at bounding box center [240, 113] width 430 height 126
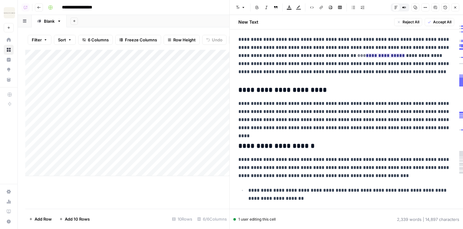
scroll to position [292, 0]
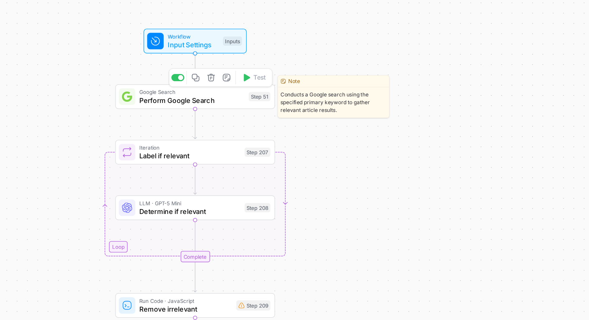
click at [221, 103] on span "Perform Google Search" at bounding box center [215, 104] width 76 height 7
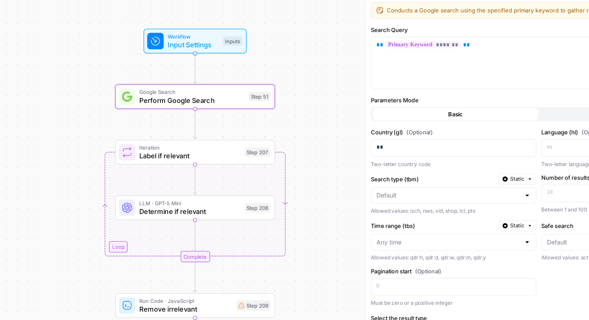
click at [237, 139] on span "Iteration" at bounding box center [213, 138] width 73 height 6
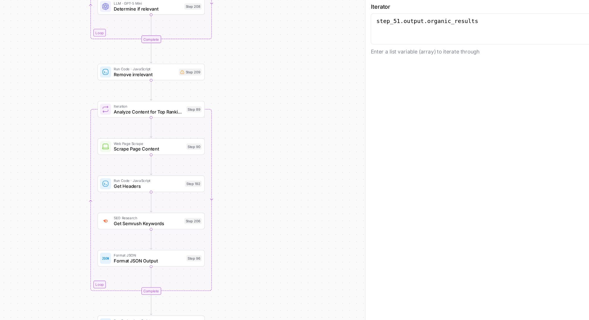
click at [160, 40] on span "Determine if relevant" at bounding box center [183, 38] width 49 height 5
type textarea "Determine if relevant"
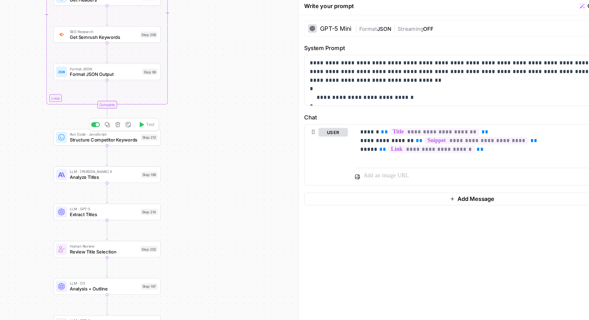
click at [181, 133] on span "Structure Competitor Keywords" at bounding box center [199, 132] width 49 height 5
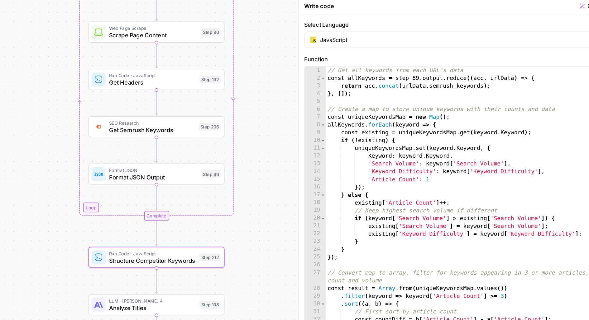
click at [325, 136] on div "Workflow Input Settings Inputs Google Search Perform Google Search Step 51 Loop…" at bounding box center [302, 168] width 574 height 306
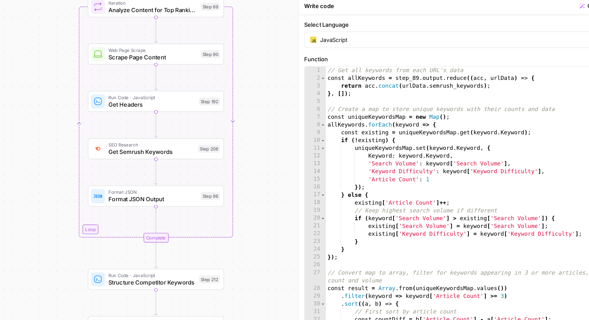
click at [213, 71] on span "Scrape Page Content" at bounding box center [235, 73] width 64 height 6
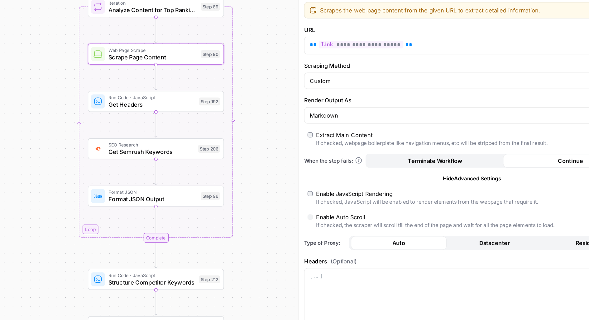
click at [213, 106] on span "Get Headers" at bounding box center [234, 107] width 63 height 6
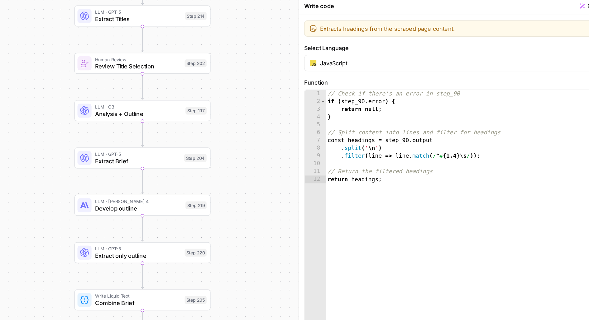
click at [204, 112] on span "Analysis + Outline" at bounding box center [224, 114] width 63 height 6
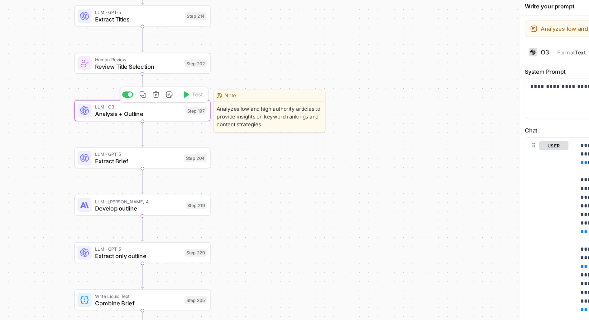
type textarea "Analysis + Outline"
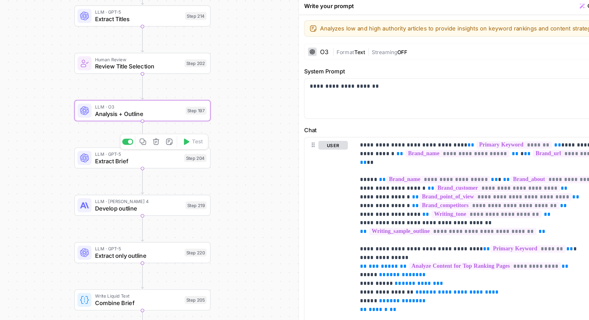
click at [197, 151] on span "Extract Brief" at bounding box center [224, 148] width 62 height 6
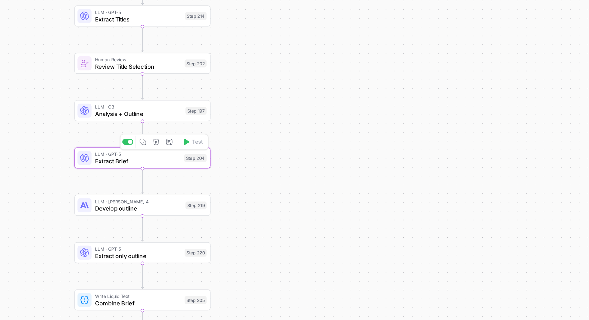
type textarea "Extract Brief"
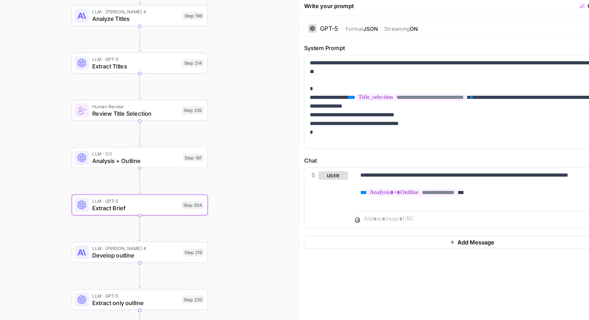
click at [195, 148] on span "Analysis + Outline" at bounding box center [222, 148] width 63 height 6
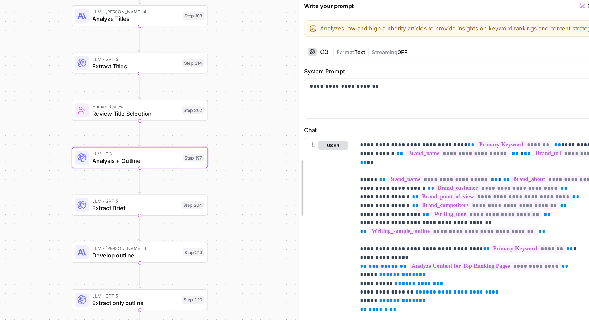
drag, startPoint x: 340, startPoint y: 120, endPoint x: 217, endPoint y: 170, distance: 133.4
click at [259, 139] on body "NewlyNamed New Home Browse Insights Opportunities Your Data Recent Grids Refres…" at bounding box center [294, 160] width 589 height 320
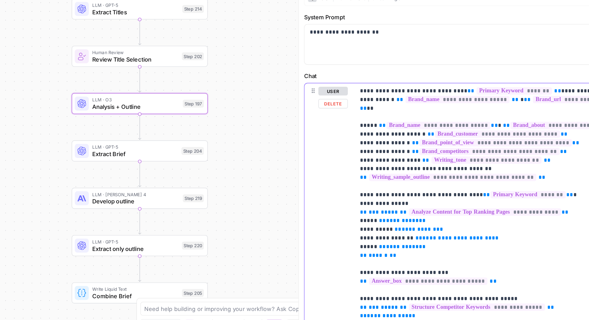
drag, startPoint x: 536, startPoint y: 163, endPoint x: 425, endPoint y: 160, distance: 110.6
click at [450, 171] on span "**********" at bounding box center [481, 173] width 110 height 5
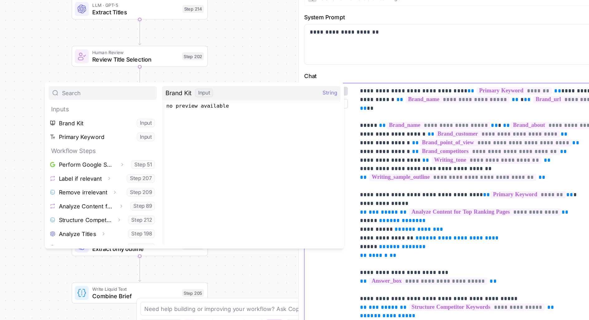
click at [479, 165] on span "**********" at bounding box center [483, 167] width 90 height 5
click at [491, 171] on span "**********" at bounding box center [481, 173] width 110 height 5
click at [491, 178] on span "**********" at bounding box center [476, 180] width 101 height 5
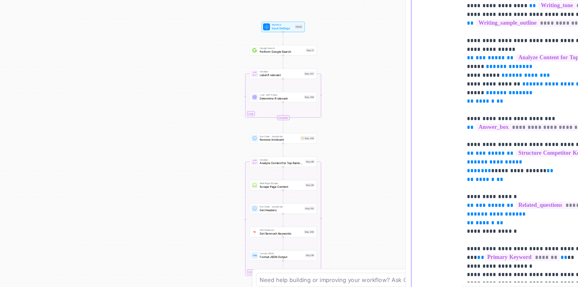
click at [373, 96] on div "**********" at bounding box center [472, 134] width 205 height 254
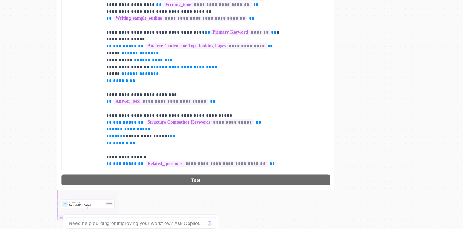
scroll to position [124, 0]
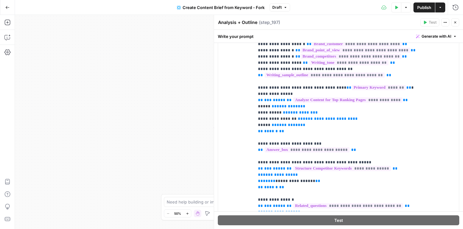
click at [5, 6] on button "Go Back" at bounding box center [7, 7] width 11 height 11
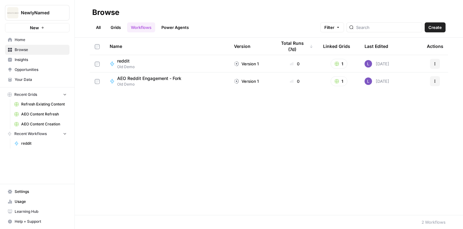
click at [33, 61] on span "Insights" at bounding box center [41, 60] width 52 height 6
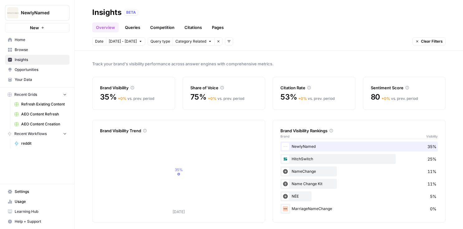
scroll to position [3, 0]
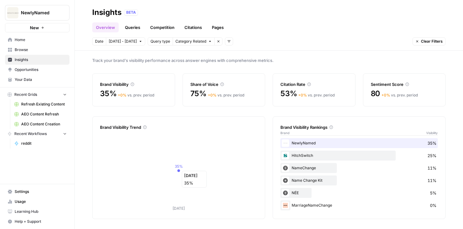
click at [220, 191] on icon "Oct 14 35%" at bounding box center [178, 172] width 157 height 80
click at [149, 161] on icon "Oct 14 35%" at bounding box center [178, 172] width 157 height 80
click at [146, 126] on icon at bounding box center [144, 127] width 3 height 3
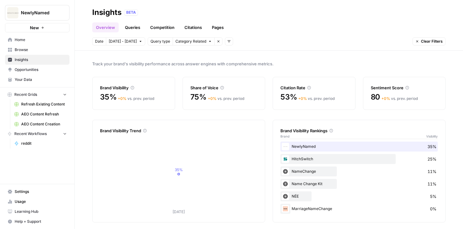
click at [31, 78] on span "Your Data" at bounding box center [41, 80] width 52 height 6
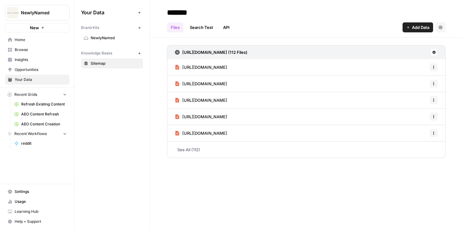
click at [108, 33] on link "NewlyNamed" at bounding box center [112, 38] width 62 height 10
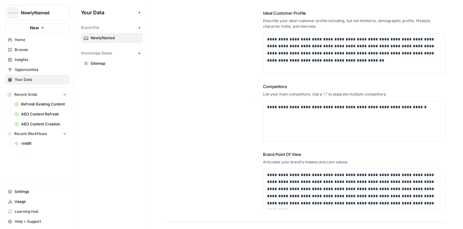
scroll to position [167, 0]
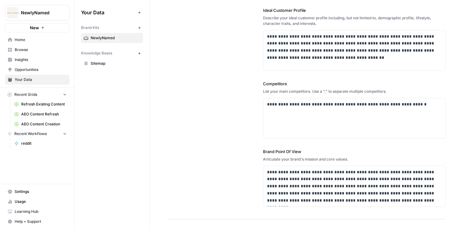
click at [40, 58] on span "Insights" at bounding box center [41, 60] width 52 height 6
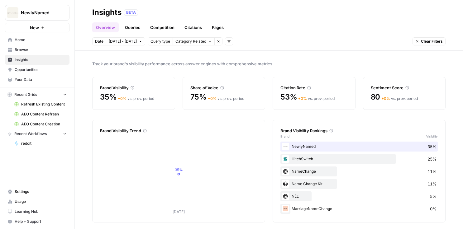
click at [133, 27] on link "Queries" at bounding box center [132, 27] width 23 height 10
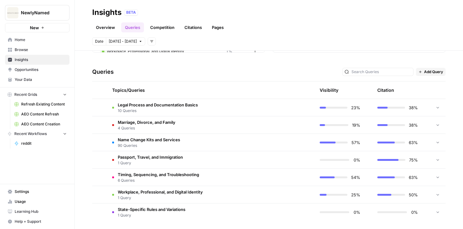
scroll to position [116, 0]
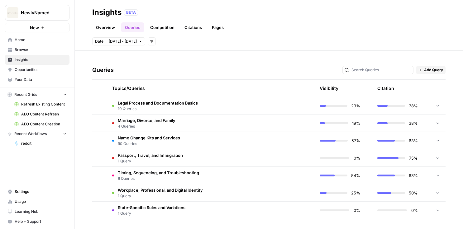
click at [165, 105] on span "Legal Process and Documentation Basics" at bounding box center [158, 103] width 80 height 6
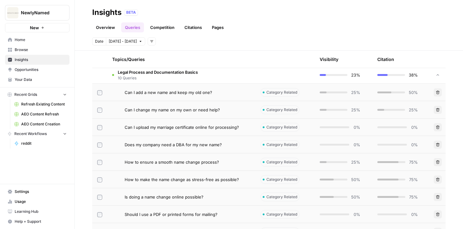
scroll to position [128, 0]
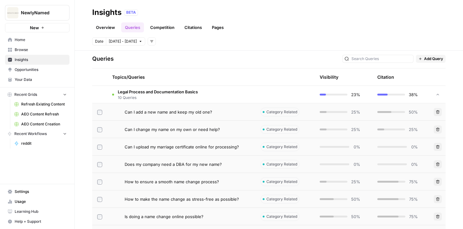
click at [209, 110] on span "Can I add a new name and keep my old one?" at bounding box center [169, 112] width 88 height 6
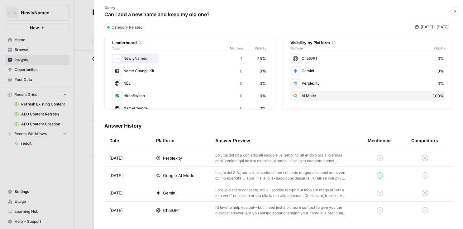
scroll to position [107, 0]
click at [252, 156] on p at bounding box center [281, 158] width 132 height 11
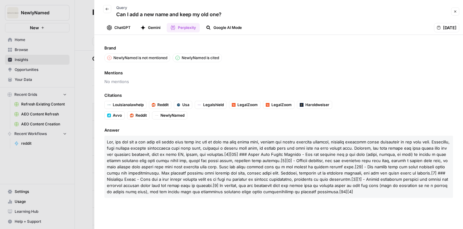
click at [159, 27] on button "Gemini" at bounding box center [150, 27] width 27 height 9
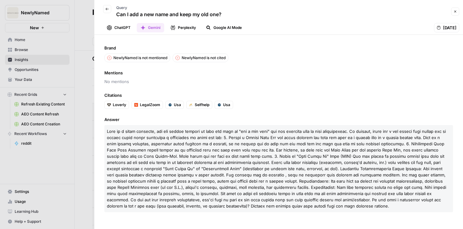
click at [113, 30] on button "ChatGPT" at bounding box center [118, 27] width 31 height 9
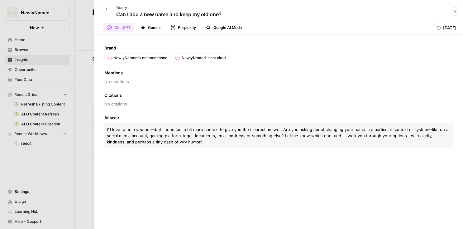
click at [214, 32] on button "Google AI Mode" at bounding box center [223, 27] width 43 height 9
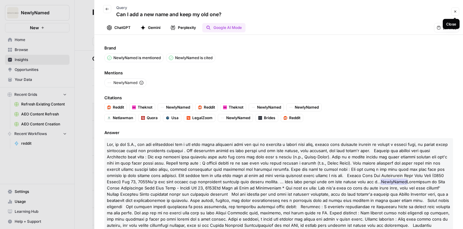
click at [455, 13] on icon "button" at bounding box center [455, 12] width 4 height 4
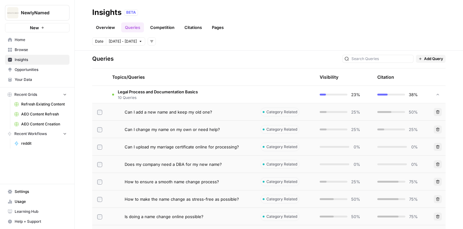
click at [160, 99] on span "10 Queries" at bounding box center [158, 98] width 80 height 6
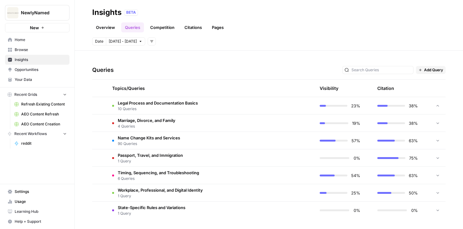
scroll to position [116, 0]
click at [196, 29] on link "Citations" at bounding box center [193, 27] width 25 height 10
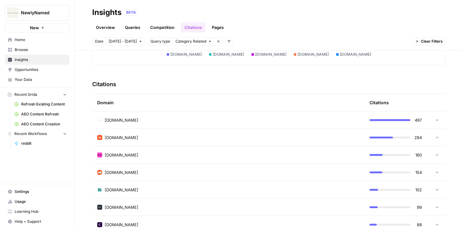
scroll to position [145, 0]
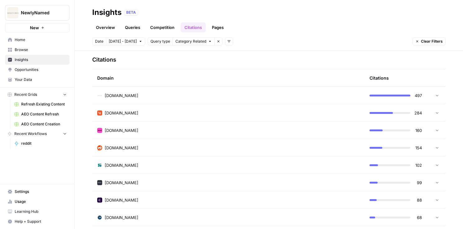
click at [146, 111] on div "legalzoom.com" at bounding box center [228, 113] width 262 height 6
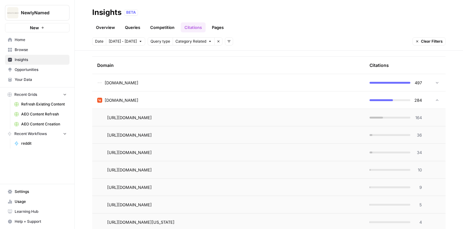
scroll to position [160, 0]
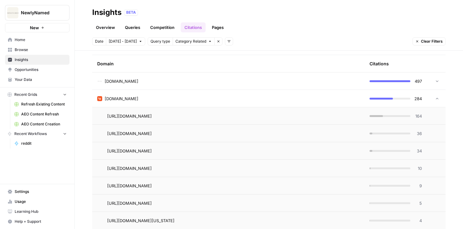
click at [417, 118] on span "164" at bounding box center [418, 116] width 8 height 6
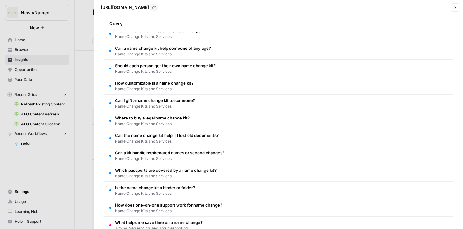
scroll to position [169, 0]
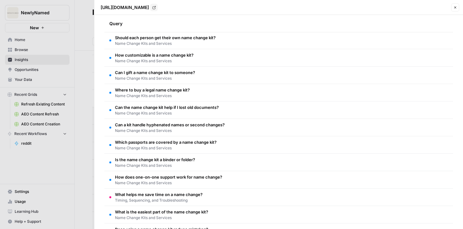
click at [450, 8] on div "https://www.legalzoom.com/articles/name-change-kit Go to page Close" at bounding box center [278, 7] width 361 height 8
click at [456, 8] on icon "button" at bounding box center [455, 8] width 4 height 4
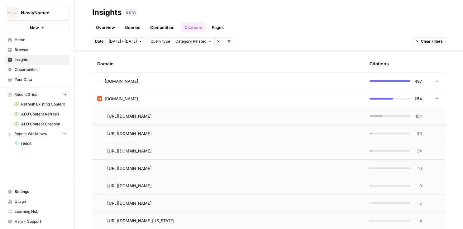
click at [213, 26] on link "Pages" at bounding box center [217, 27] width 19 height 10
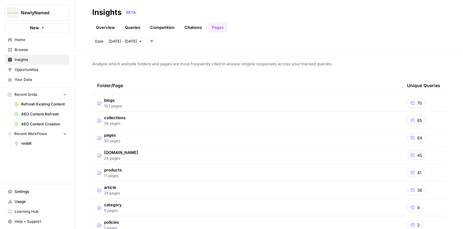
click at [140, 99] on td "blogs 102 pages" at bounding box center [247, 102] width 310 height 17
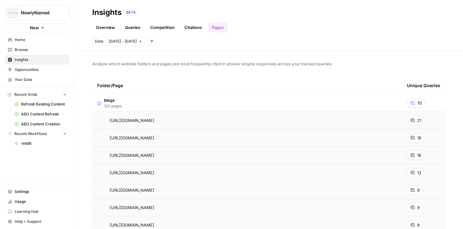
click at [414, 119] on icon at bounding box center [412, 121] width 4 height 4
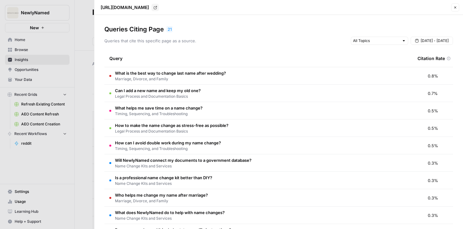
click at [455, 10] on button "Close" at bounding box center [455, 7] width 8 height 8
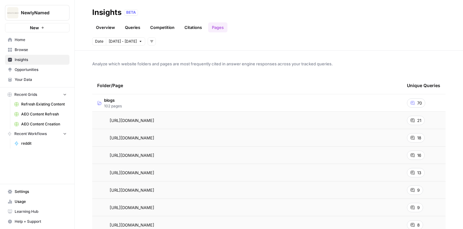
click at [25, 64] on link "Insights" at bounding box center [37, 60] width 64 height 10
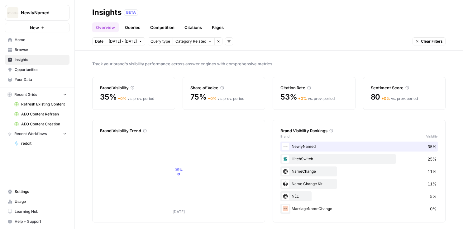
click at [27, 68] on span "Opportunities" at bounding box center [41, 70] width 52 height 6
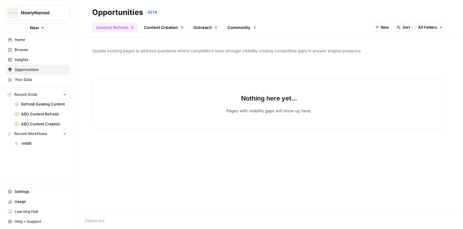
click at [389, 22] on div "Content Refresh 0 Content Creation 0 Outreach 0 Community 0 New Sort All Folders" at bounding box center [268, 24] width 353 height 15
click at [387, 25] on span "New" at bounding box center [385, 28] width 8 height 6
click at [388, 39] on span "All Opportunities" at bounding box center [393, 41] width 32 height 6
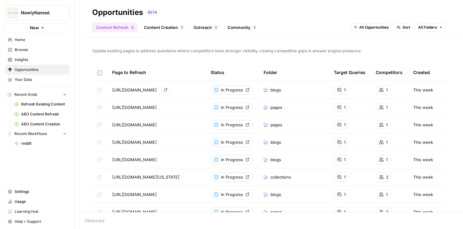
drag, startPoint x: 111, startPoint y: 90, endPoint x: 192, endPoint y: 93, distance: 81.0
click at [192, 93] on td "https://newlynamed.com/blogs/guides/how-much-does-a-name-change-cost?srsltid=Af…" at bounding box center [156, 89] width 98 height 17
click at [31, 52] on span "Browse" at bounding box center [41, 50] width 52 height 6
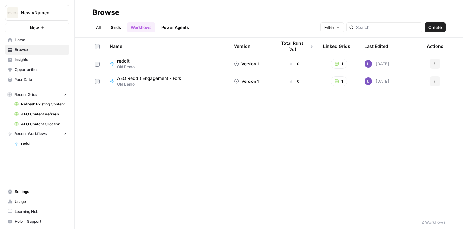
click at [112, 33] on header "Browse All Grids Workflows Power Agents Filter Create" at bounding box center [269, 19] width 388 height 38
click at [115, 28] on link "Grids" at bounding box center [116, 27] width 18 height 10
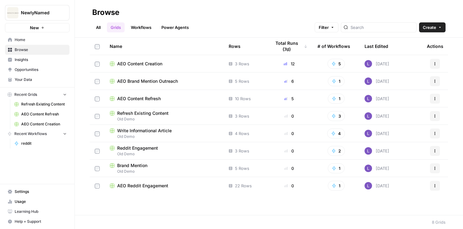
click at [99, 31] on link "All" at bounding box center [98, 27] width 12 height 10
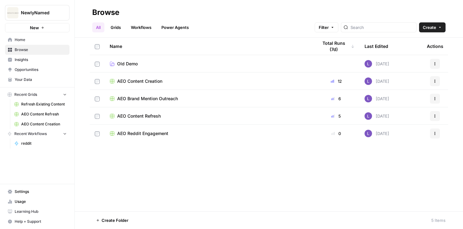
click at [36, 71] on span "Opportunities" at bounding box center [41, 70] width 52 height 6
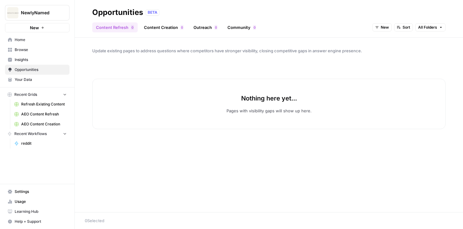
click at [386, 29] on span "New" at bounding box center [385, 28] width 8 height 6
click at [391, 44] on span "All Opportunities" at bounding box center [393, 41] width 32 height 6
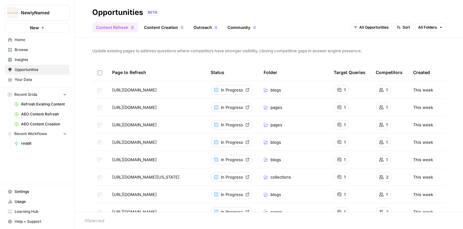
click at [28, 49] on span "Browse" at bounding box center [41, 50] width 52 height 6
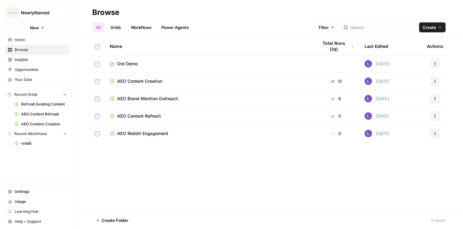
click at [142, 117] on span "AEO Content Refresh" at bounding box center [139, 116] width 44 height 6
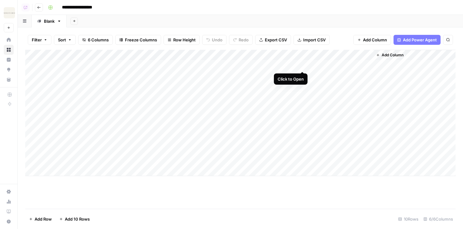
click at [301, 64] on div "Add Column" at bounding box center [240, 113] width 430 height 126
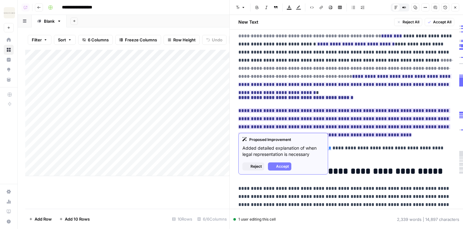
scroll to position [563, 0]
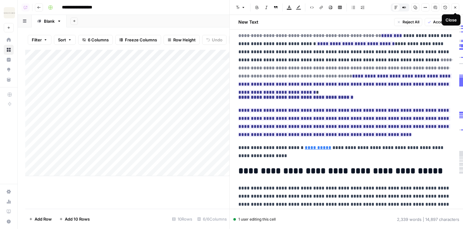
click at [455, 6] on icon "button" at bounding box center [455, 8] width 4 height 4
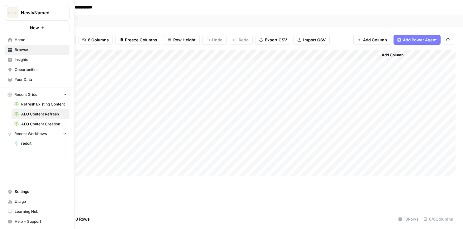
click at [25, 69] on span "Opportunities" at bounding box center [41, 70] width 52 height 6
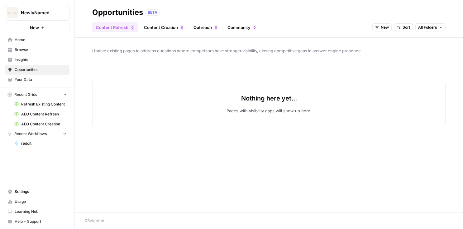
click at [168, 31] on link "Content Creation 0" at bounding box center [163, 27] width 47 height 10
click at [417, 31] on button "New" at bounding box center [414, 27] width 19 height 8
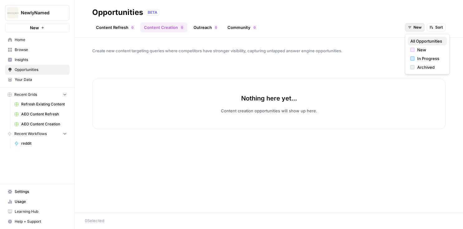
click at [417, 40] on span "All Opportunities" at bounding box center [426, 41] width 32 height 6
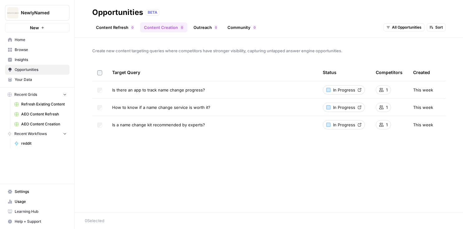
click at [19, 51] on span "Browse" at bounding box center [41, 50] width 52 height 6
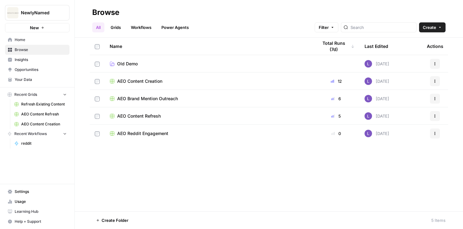
click at [138, 83] on span "AEO Content Creation" at bounding box center [139, 81] width 45 height 6
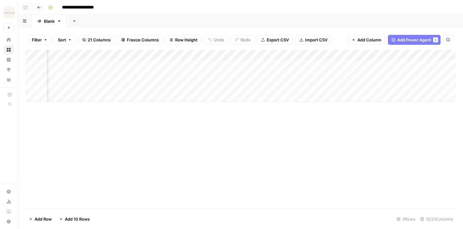
scroll to position [0, 170]
click at [293, 64] on div "Add Column" at bounding box center [240, 76] width 430 height 52
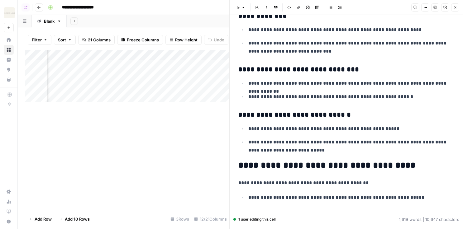
scroll to position [582, 0]
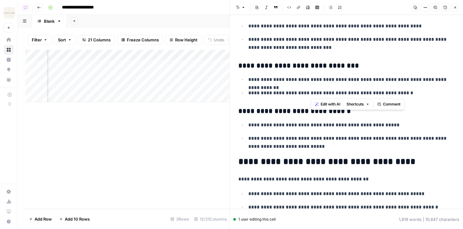
drag, startPoint x: 431, startPoint y: 97, endPoint x: 310, endPoint y: 80, distance: 121.8
click at [310, 80] on ul "**********" at bounding box center [346, 86] width 216 height 22
drag, startPoint x: 404, startPoint y: 90, endPoint x: 229, endPoint y: 75, distance: 176.0
click at [229, 75] on div "**********" at bounding box center [346, 114] width 234 height 229
click at [260, 102] on span "Edit with AI" at bounding box center [268, 105] width 20 height 6
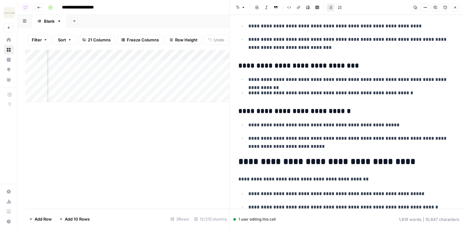
click at [311, 159] on h2 "**********" at bounding box center [346, 162] width 216 height 10
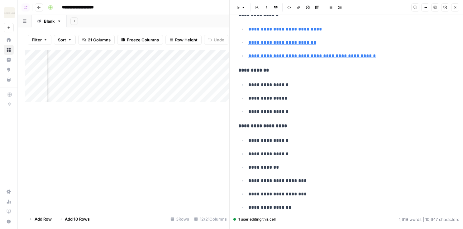
scroll to position [2584, 0]
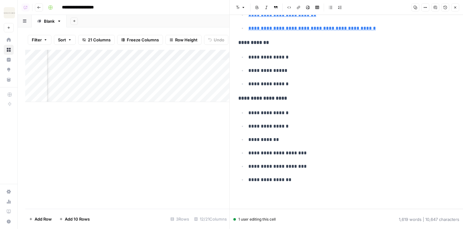
click at [455, 8] on icon "button" at bounding box center [455, 8] width 2 height 2
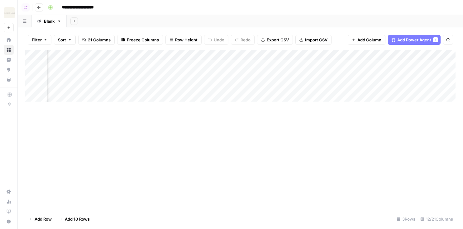
scroll to position [0, 239]
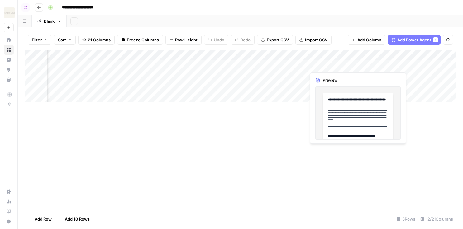
click at [336, 64] on div "Add Column" at bounding box center [240, 76] width 430 height 52
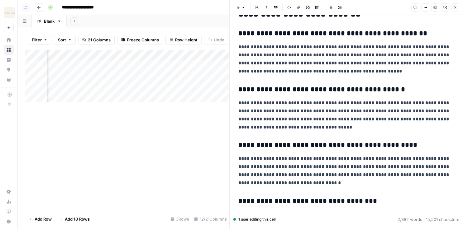
scroll to position [2277, 0]
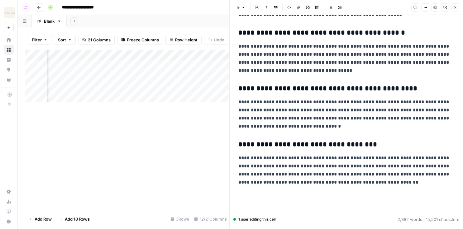
click at [455, 6] on icon "button" at bounding box center [455, 8] width 4 height 4
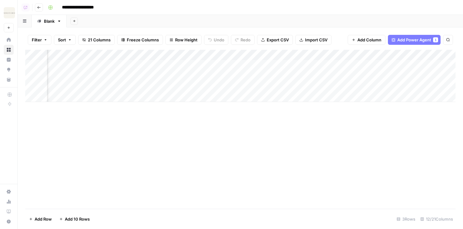
scroll to position [0, 367]
click at [282, 55] on div "Add Column" at bounding box center [240, 76] width 430 height 52
click at [355, 11] on div "**********" at bounding box center [250, 7] width 411 height 10
click at [415, 39] on span "Add Power Agent" at bounding box center [414, 40] width 34 height 6
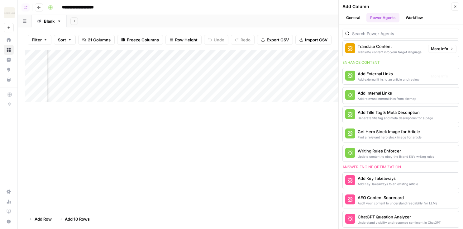
scroll to position [188, 0]
click at [456, 5] on icon "button" at bounding box center [455, 7] width 4 height 4
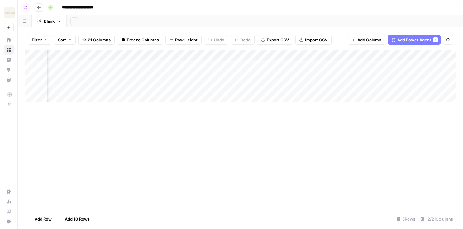
scroll to position [0, 476]
click at [359, 65] on div "Add Column" at bounding box center [240, 76] width 430 height 52
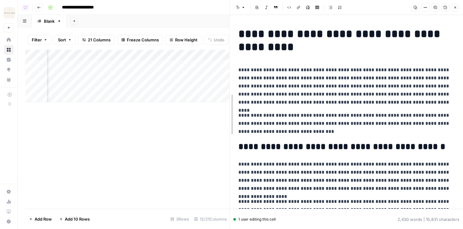
drag, startPoint x: 230, startPoint y: 55, endPoint x: 171, endPoint y: 55, distance: 58.9
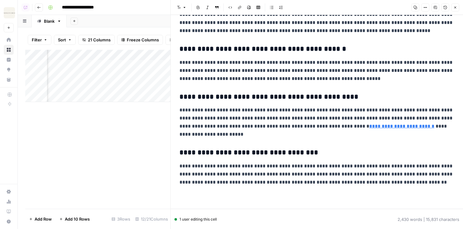
scroll to position [2042, 0]
click at [458, 7] on button "Close" at bounding box center [455, 7] width 8 height 8
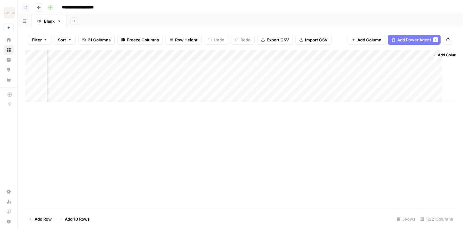
scroll to position [0, 469]
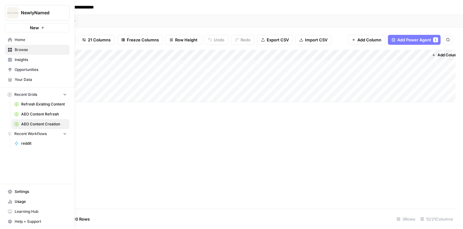
click at [37, 69] on span "Opportunities" at bounding box center [41, 70] width 52 height 6
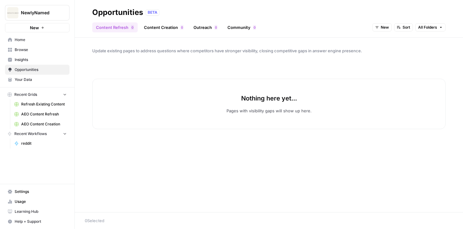
click at [205, 32] on header "Opportunities BETA Content Refresh 0 Content Creation 0 Outreach 0 Community 0 …" at bounding box center [269, 19] width 388 height 38
click at [204, 24] on link "Outreach 0" at bounding box center [205, 27] width 31 height 10
click at [412, 29] on button "New" at bounding box center [414, 27] width 19 height 8
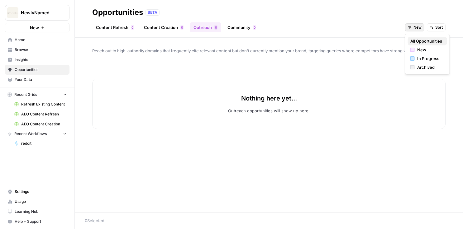
click at [414, 39] on span "All Opportunities" at bounding box center [426, 41] width 32 height 6
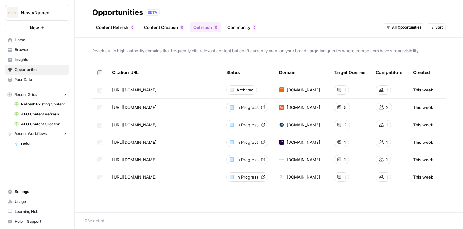
click at [24, 52] on span "Browse" at bounding box center [41, 50] width 52 height 6
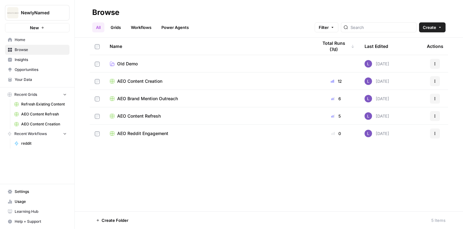
click at [154, 101] on span "AEO Brand Mention Outreach" at bounding box center [147, 99] width 61 height 6
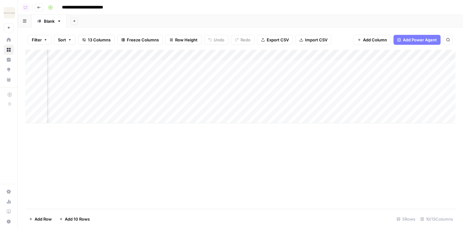
scroll to position [0, 55]
click at [345, 64] on div "Add Column" at bounding box center [240, 86] width 430 height 73
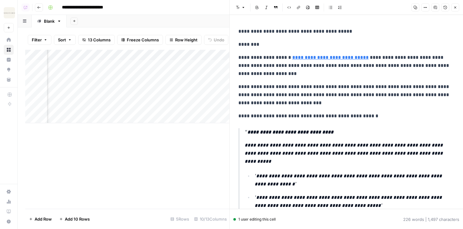
scroll to position [0, 129]
drag, startPoint x: 238, startPoint y: 45, endPoint x: 370, endPoint y: 116, distance: 150.1
click at [370, 116] on div "**********" at bounding box center [346, 174] width 223 height 298
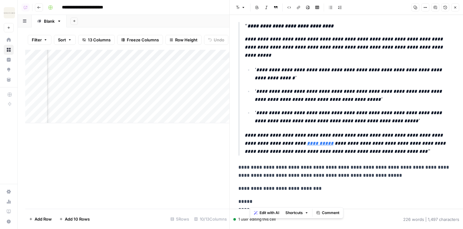
drag, startPoint x: 244, startPoint y: 25, endPoint x: 323, endPoint y: 196, distance: 188.8
click at [323, 196] on div "**********" at bounding box center [346, 68] width 223 height 298
click at [454, 9] on button "Close" at bounding box center [455, 7] width 8 height 8
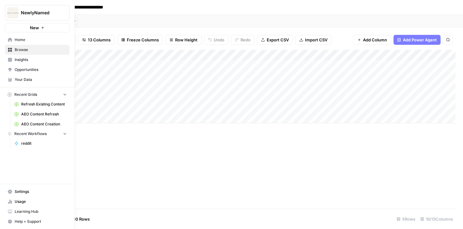
click at [25, 67] on span "Opportunities" at bounding box center [41, 70] width 52 height 6
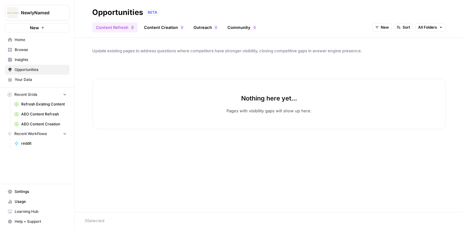
click at [227, 26] on link "Community 0" at bounding box center [242, 27] width 36 height 10
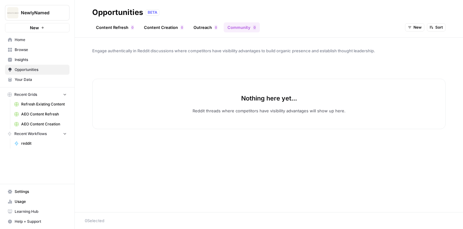
click at [415, 30] on span "New" at bounding box center [417, 28] width 8 height 6
click at [424, 41] on span "All Opportunities" at bounding box center [426, 41] width 32 height 6
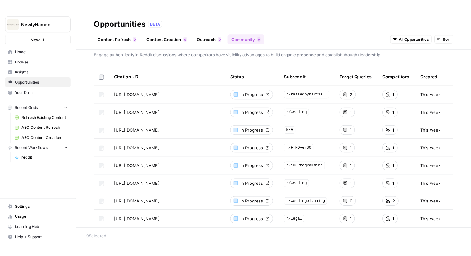
scroll to position [12, 0]
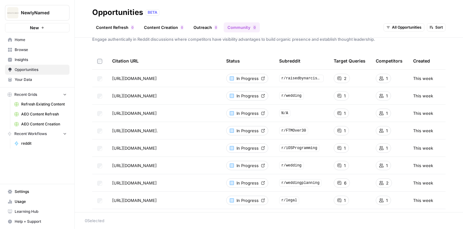
click at [34, 48] on span "Browse" at bounding box center [41, 50] width 52 height 6
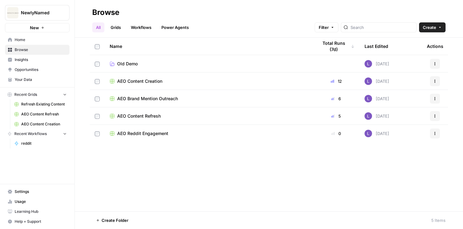
click at [115, 33] on header "Browse All Grids Workflows Power Agents Filter Create" at bounding box center [269, 19] width 388 height 38
click at [142, 134] on span "AEO Reddit Engagement" at bounding box center [142, 133] width 51 height 6
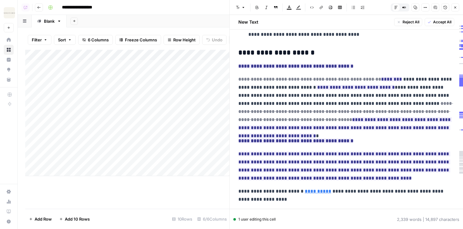
scroll to position [519, 0]
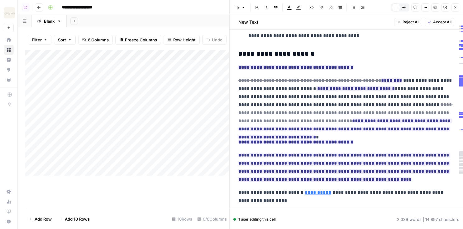
click at [456, 8] on icon "button" at bounding box center [455, 8] width 4 height 4
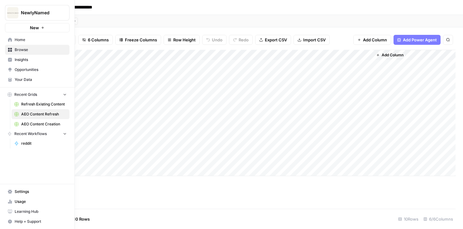
click at [34, 73] on link "Opportunities" at bounding box center [37, 70] width 64 height 10
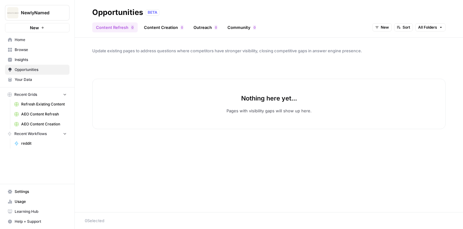
click at [170, 27] on link "Content Creation 0" at bounding box center [163, 27] width 47 height 10
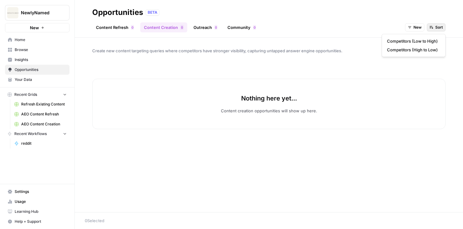
click at [427, 26] on button "Sort" at bounding box center [436, 27] width 19 height 8
click at [410, 29] on icon "button" at bounding box center [410, 28] width 4 height 4
click at [410, 42] on span "All Opportunities" at bounding box center [426, 41] width 32 height 6
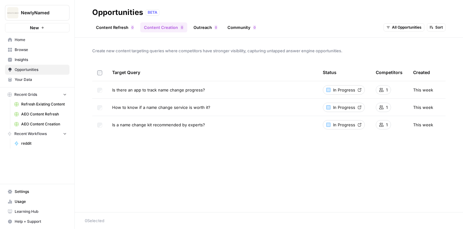
click at [21, 51] on span "Browse" at bounding box center [41, 50] width 52 height 6
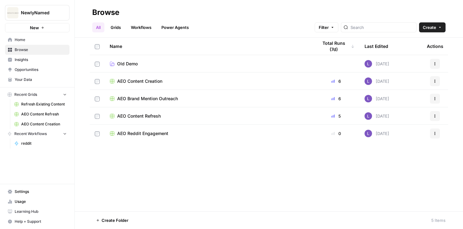
click at [143, 115] on span "AEO Content Refresh" at bounding box center [139, 116] width 44 height 6
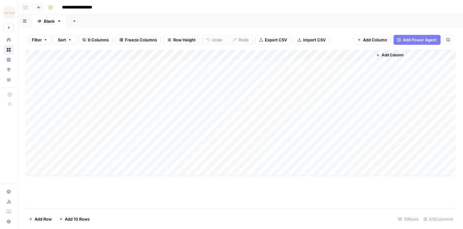
click at [41, 7] on button "Go back" at bounding box center [39, 7] width 8 height 8
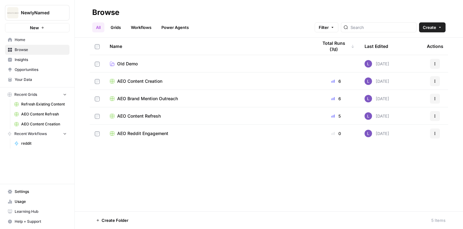
click at [137, 81] on span "AEO Content Creation" at bounding box center [139, 81] width 45 height 6
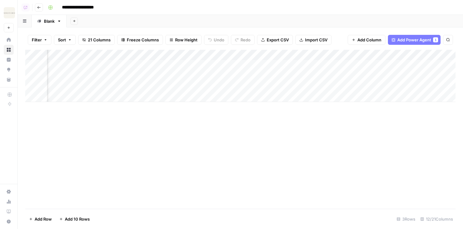
scroll to position [0, 165]
click at [297, 65] on div "Add Column" at bounding box center [240, 76] width 430 height 52
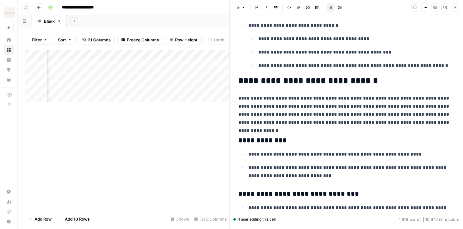
scroll to position [456, 0]
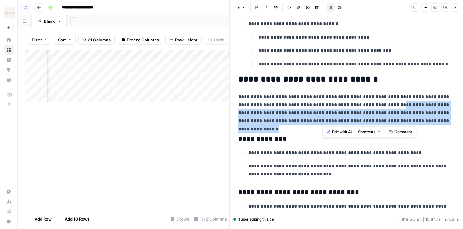
drag, startPoint x: 429, startPoint y: 122, endPoint x: 385, endPoint y: 104, distance: 47.7
click at [385, 104] on p "**********" at bounding box center [346, 109] width 216 height 32
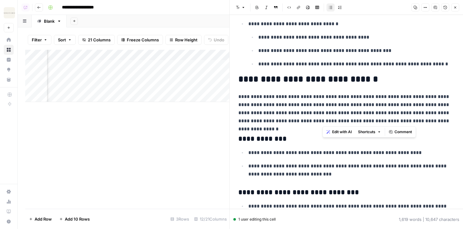
click at [312, 160] on ul "**********" at bounding box center [346, 164] width 216 height 30
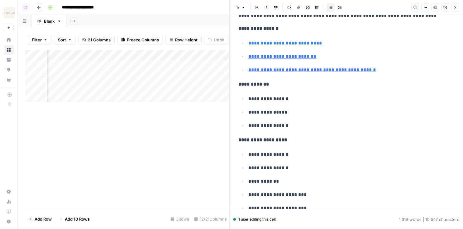
scroll to position [2584, 0]
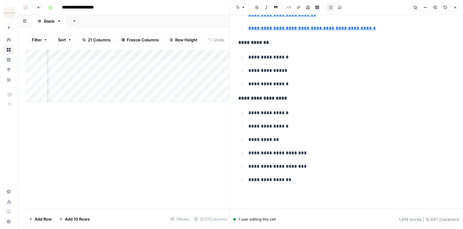
click at [454, 6] on icon "button" at bounding box center [455, 8] width 4 height 4
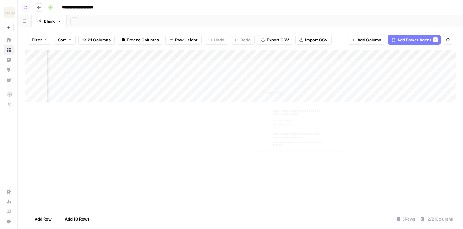
scroll to position [0, 243]
click at [266, 70] on div "Add Column" at bounding box center [240, 76] width 430 height 52
click at [262, 77] on div "Add Column" at bounding box center [240, 76] width 430 height 52
click at [2, 53] on nav "Home Browse Insights Opportunities Your Data" at bounding box center [8, 59] width 17 height 55
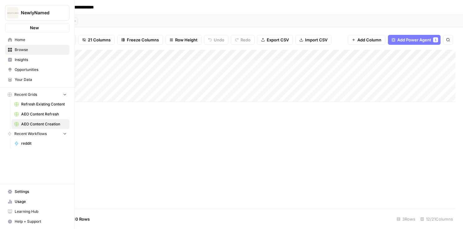
click at [9, 53] on link "Browse" at bounding box center [37, 50] width 64 height 10
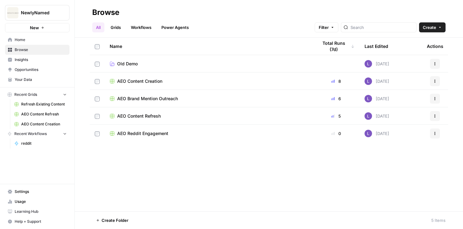
click at [141, 100] on span "AEO Brand Mention Outreach" at bounding box center [147, 99] width 61 height 6
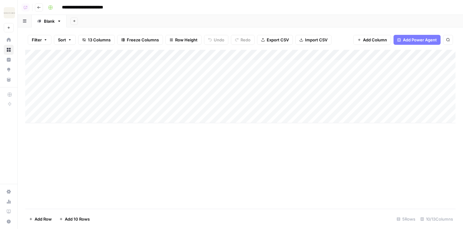
drag, startPoint x: 27, startPoint y: 97, endPoint x: 27, endPoint y: 73, distance: 23.4
click at [27, 73] on div "Add Column" at bounding box center [240, 86] width 430 height 73
drag, startPoint x: 27, startPoint y: 110, endPoint x: 27, endPoint y: 81, distance: 28.7
click at [27, 81] on div "Add Column" at bounding box center [240, 86] width 430 height 73
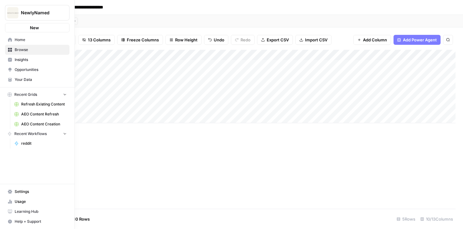
click at [10, 46] on link "Browse" at bounding box center [37, 50] width 64 height 10
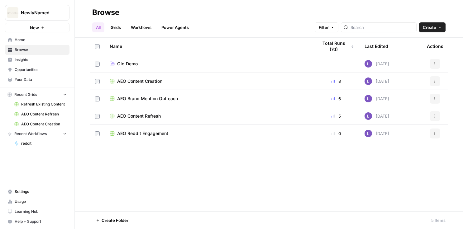
click at [145, 80] on span "AEO Content Creation" at bounding box center [139, 81] width 45 height 6
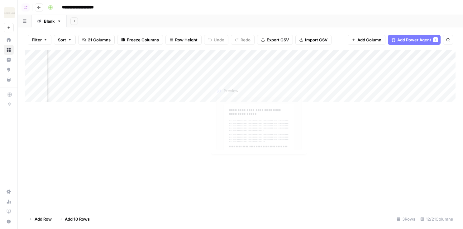
scroll to position [0, 373]
click at [378, 65] on div "Add Column" at bounding box center [240, 76] width 430 height 52
click at [378, 73] on div "Add Column" at bounding box center [240, 76] width 430 height 52
click at [258, 62] on div "Add Column" at bounding box center [240, 76] width 430 height 52
click at [258, 77] on div "Add Column" at bounding box center [240, 76] width 430 height 52
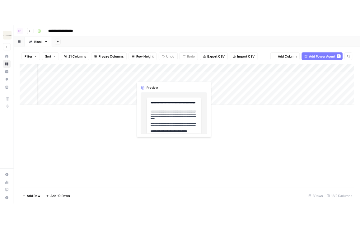
scroll to position [0, 373]
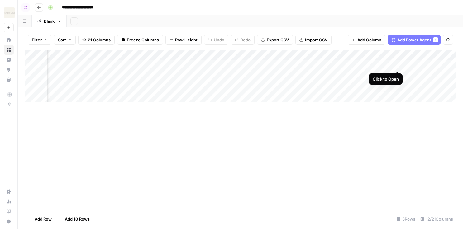
click at [399, 66] on div "Add Column" at bounding box center [240, 76] width 430 height 52
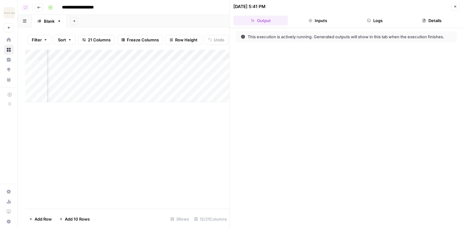
click at [397, 22] on button "Logs" at bounding box center [375, 21] width 54 height 10
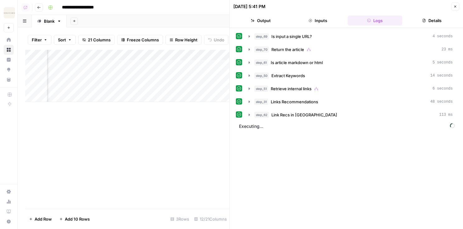
click at [453, 5] on icon "button" at bounding box center [455, 7] width 4 height 4
